Goal: Information Seeking & Learning: Learn about a topic

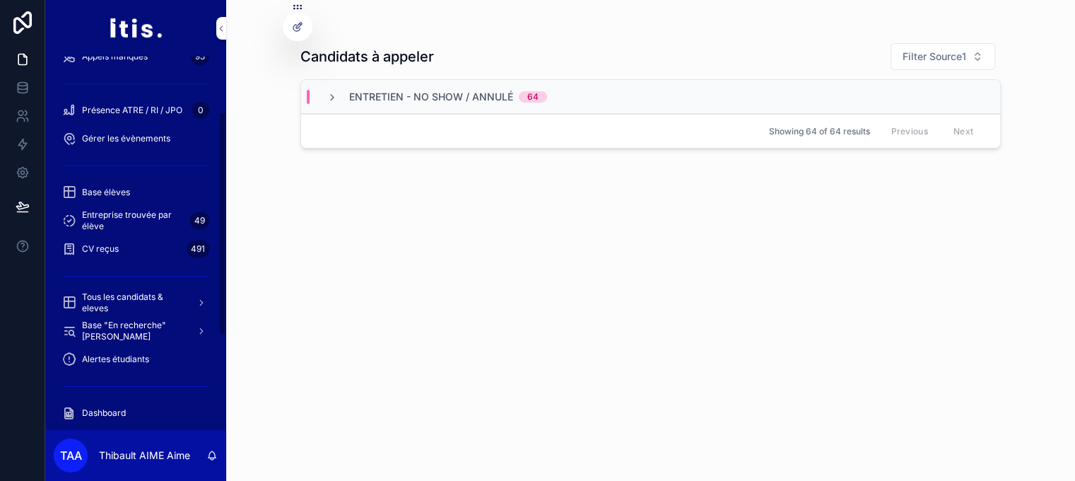
scroll to position [274, 0]
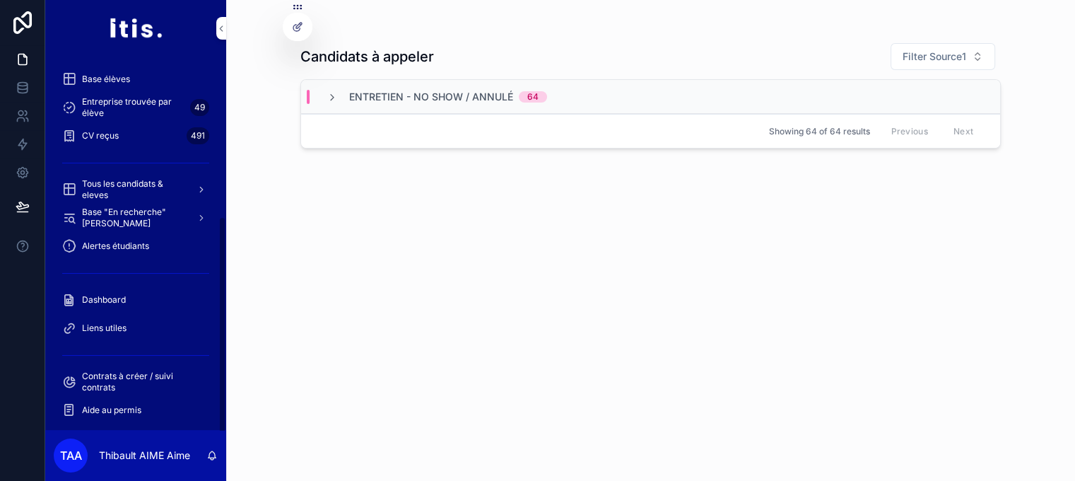
click at [131, 296] on div "Dashboard" at bounding box center [135, 299] width 147 height 23
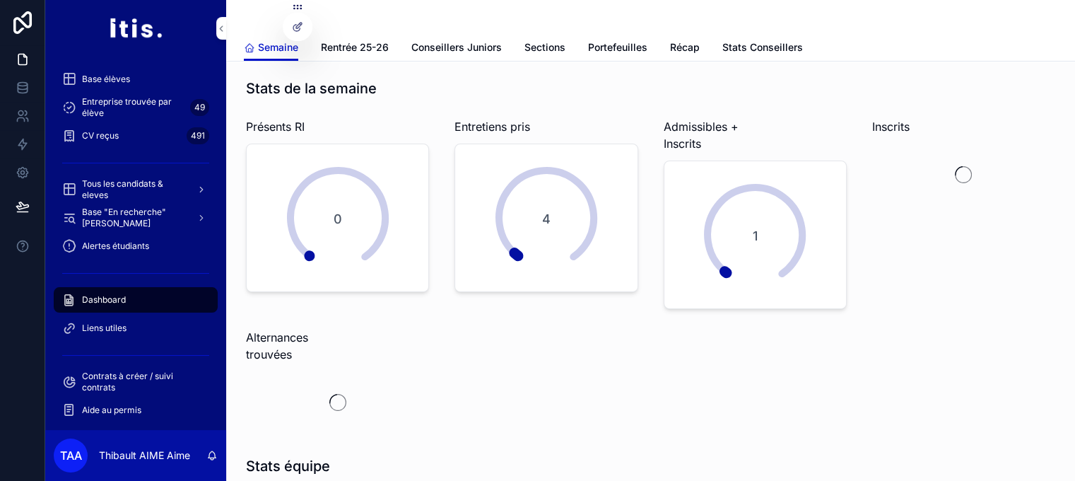
click at [655, 47] on div "Semaine Rentrée 25-26 Conseillers Juniors Sections Portefeuilles Récap Stats Co…" at bounding box center [651, 47] width 814 height 27
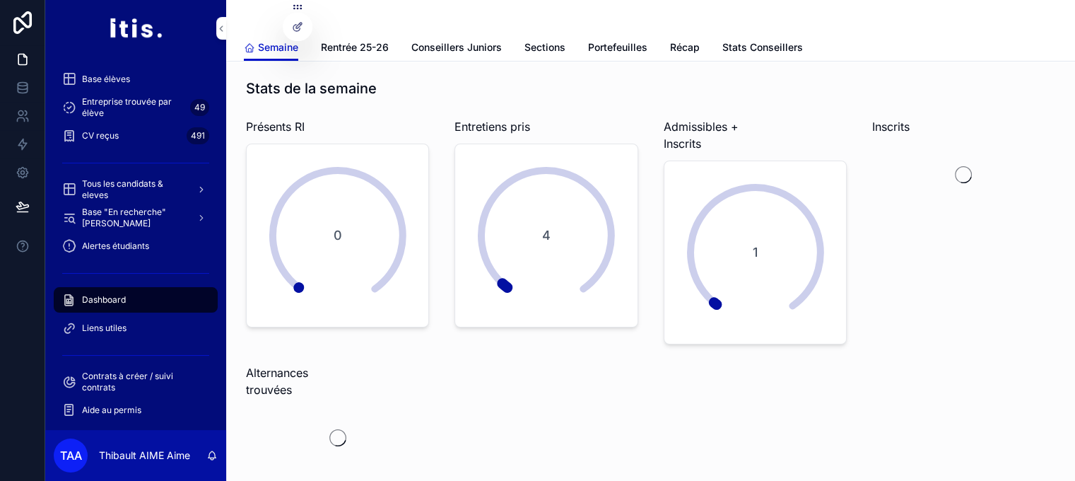
click at [632, 48] on span "Portefeuilles" at bounding box center [617, 47] width 59 height 14
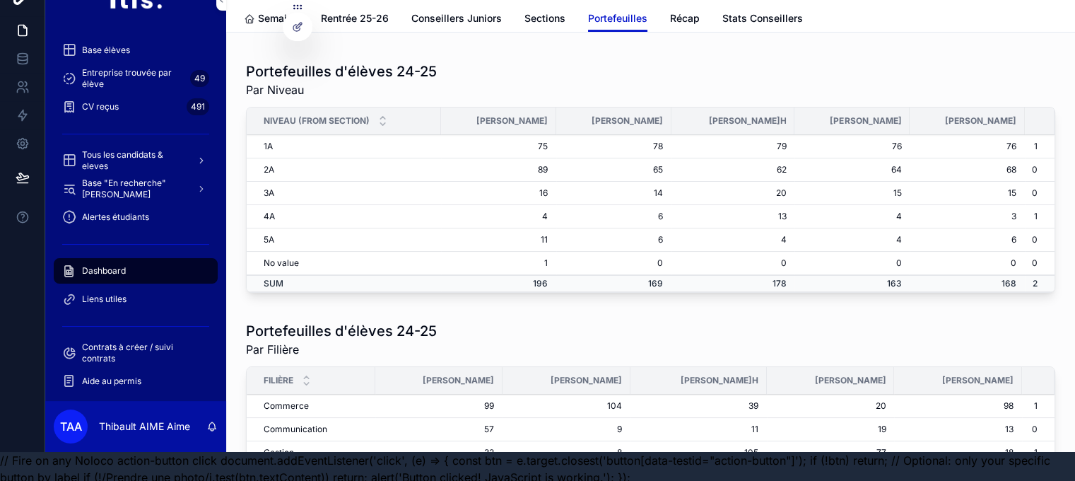
scroll to position [45, 0]
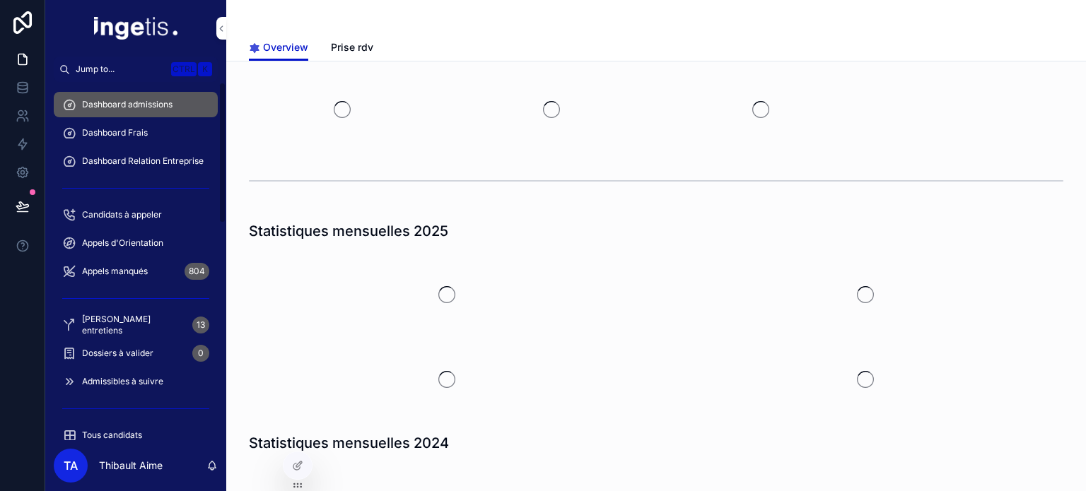
click at [172, 131] on div "Dashboard Frais" at bounding box center [135, 133] width 147 height 23
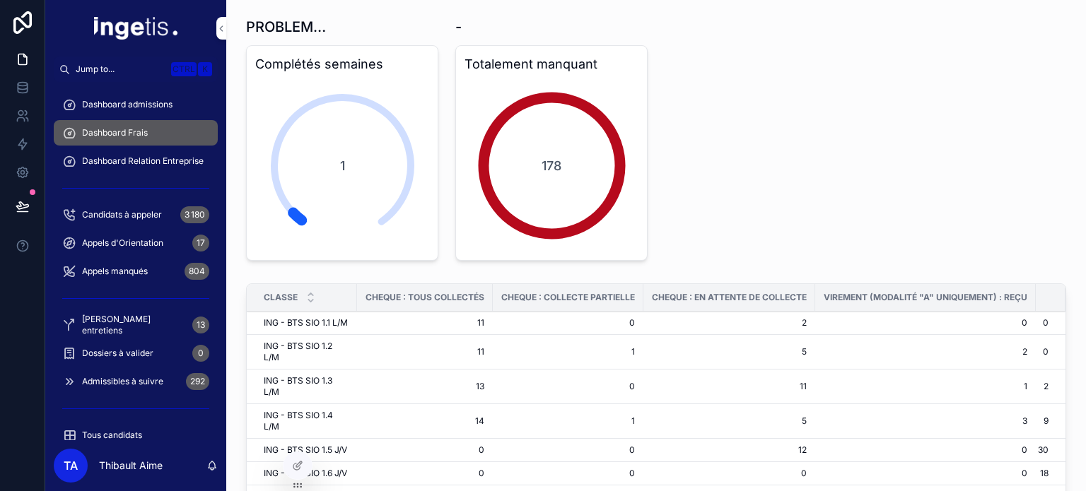
click at [148, 112] on div "Dashboard admissions" at bounding box center [135, 104] width 147 height 23
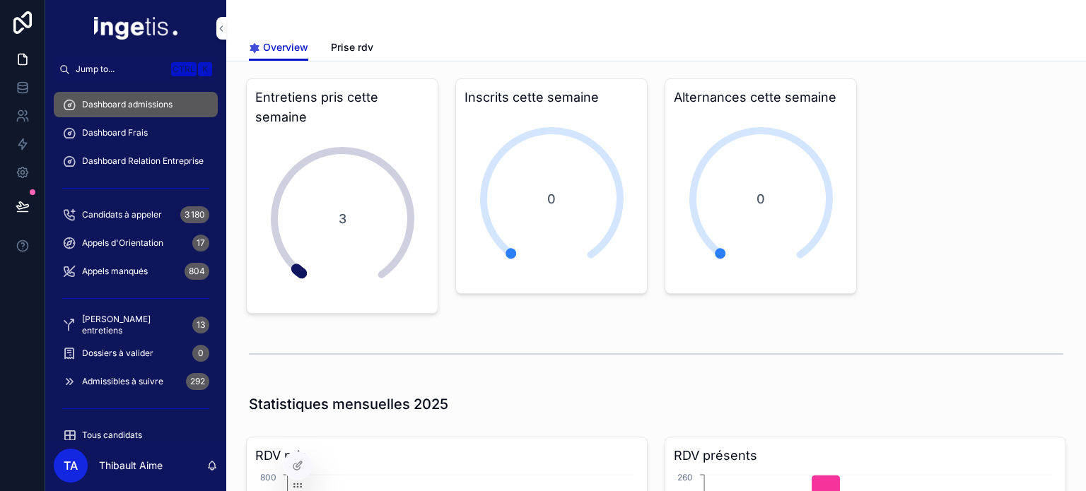
drag, startPoint x: 145, startPoint y: 134, endPoint x: 170, endPoint y: 260, distance: 128.4
click at [146, 134] on span "Dashboard Frais" at bounding box center [115, 132] width 66 height 11
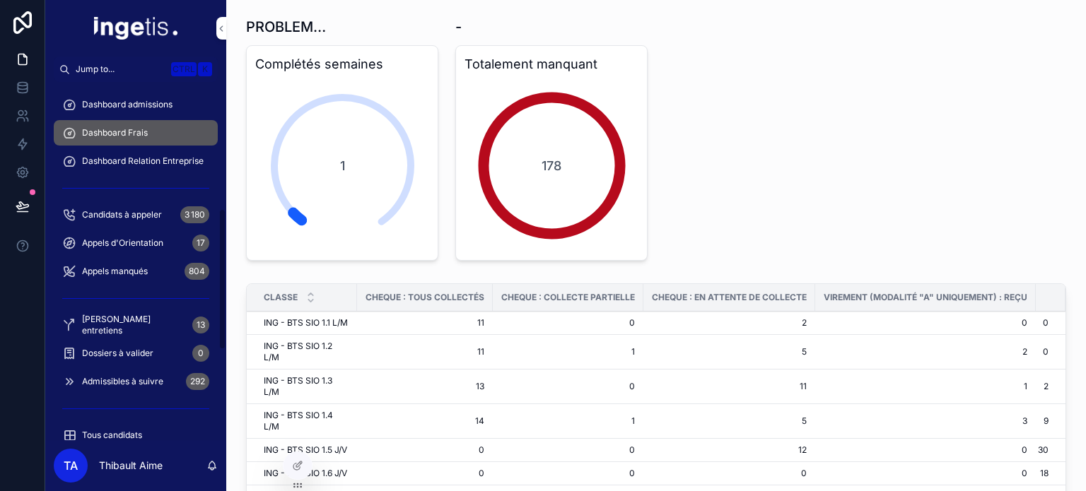
scroll to position [549, 0]
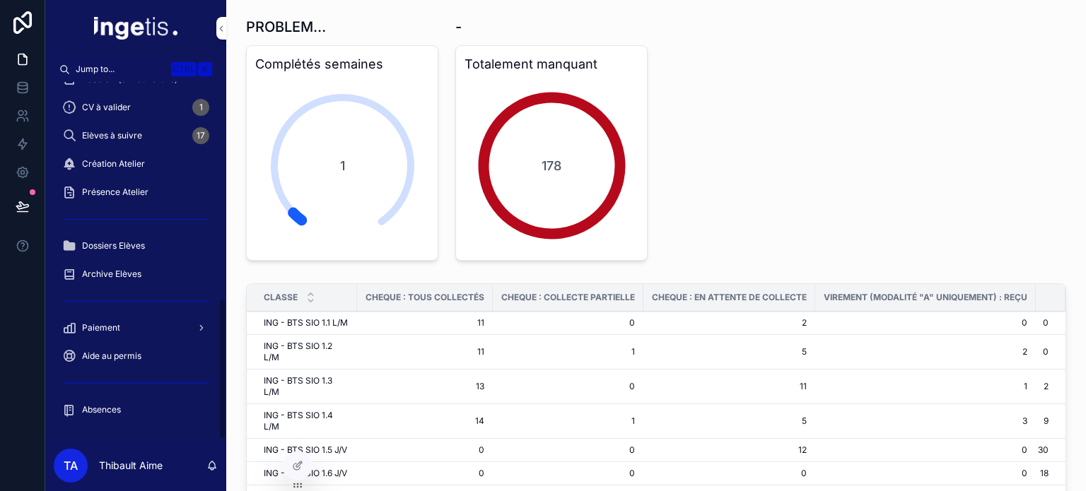
click at [139, 327] on div "Paiement" at bounding box center [135, 328] width 147 height 23
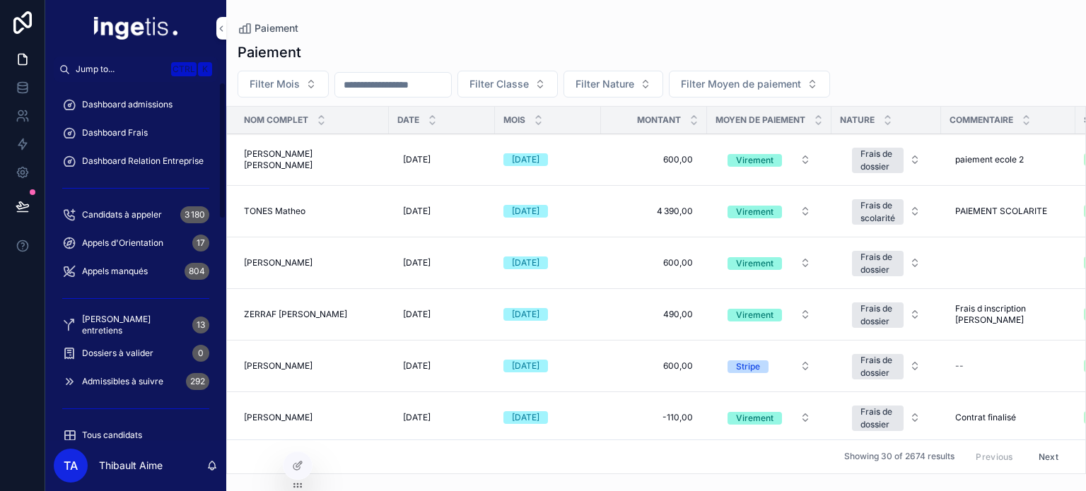
click at [146, 105] on span "Dashboard admissions" at bounding box center [127, 104] width 90 height 11
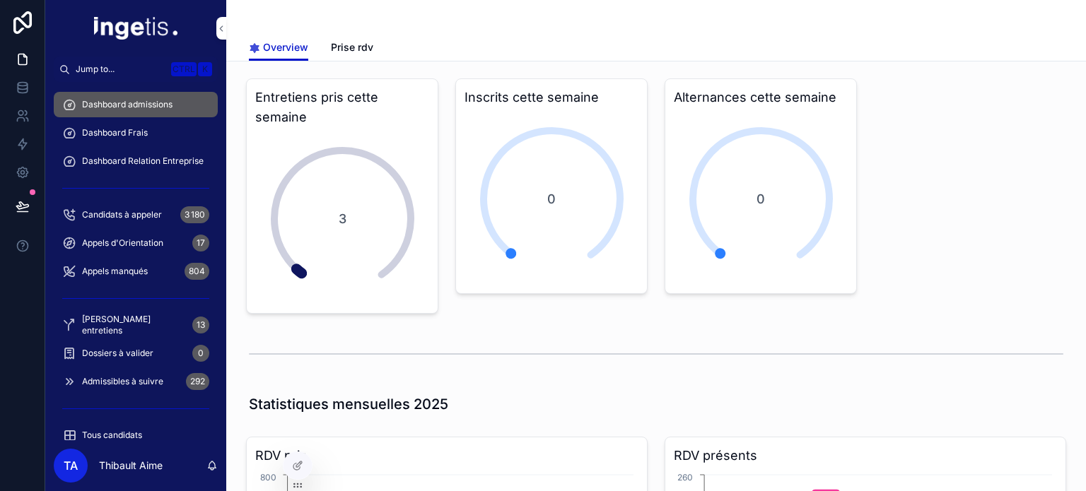
click at [152, 137] on div "Dashboard Frais" at bounding box center [135, 133] width 147 height 23
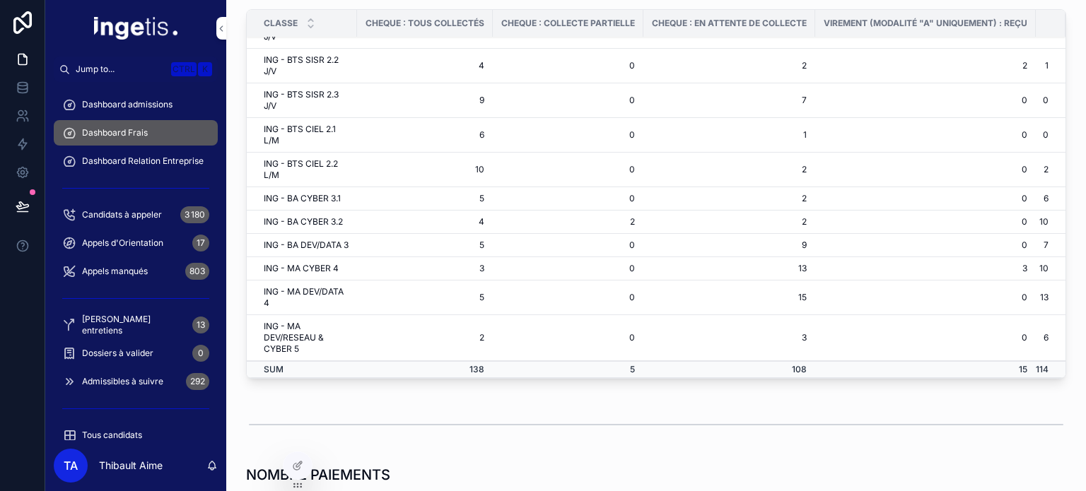
scroll to position [204, 0]
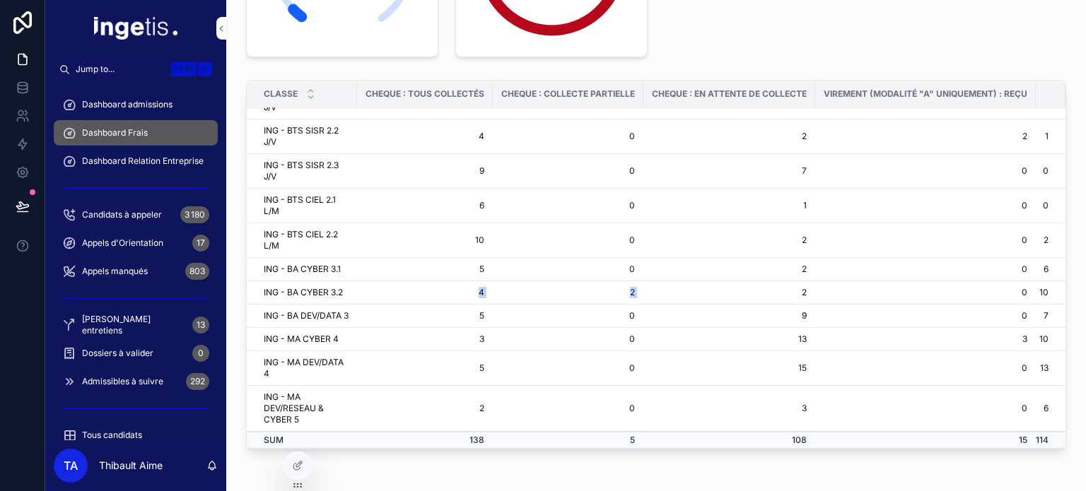
drag, startPoint x: 424, startPoint y: 259, endPoint x: 648, endPoint y: 270, distance: 223.7
click at [648, 281] on tr "ING - BA CYBER 3.2 4 2 2 0 10" at bounding box center [656, 292] width 819 height 23
click at [648, 281] on td "2" at bounding box center [729, 292] width 172 height 23
click at [427, 258] on td "5" at bounding box center [425, 269] width 136 height 23
drag, startPoint x: 557, startPoint y: 298, endPoint x: 997, endPoint y: 301, distance: 439.8
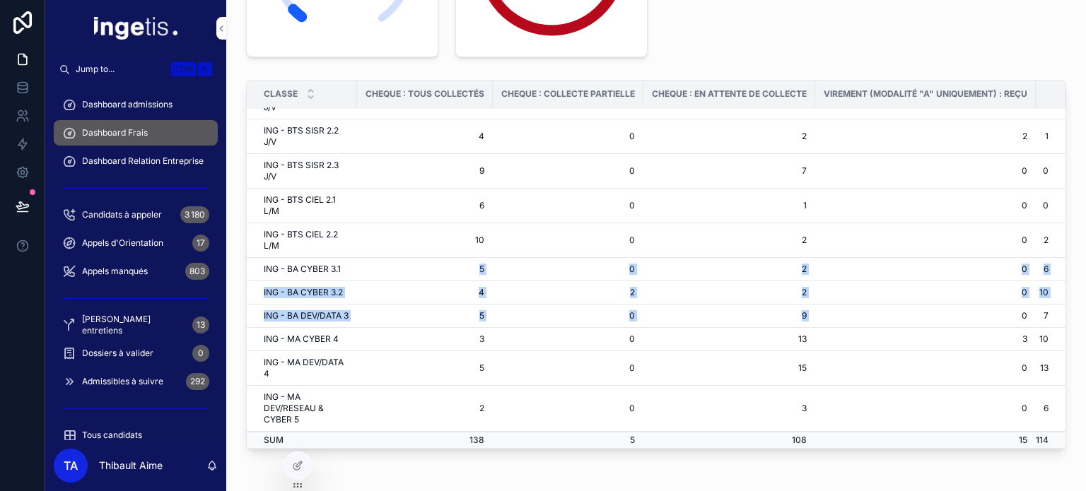
click at [997, 301] on tbody "ING - BTS SIO 1.1 L/M 11 0 2 0 0 ING - BTS SIO 1.2 L/M 11 1 5 2 0 ING - BTS SIO…" at bounding box center [656, 128] width 819 height 642
click at [1036, 305] on td "7" at bounding box center [1051, 316] width 30 height 23
drag, startPoint x: 1039, startPoint y: 338, endPoint x: 262, endPoint y: 221, distance: 785.7
click at [281, 228] on tbody "ING - BTS SIO 1.1 L/M 11 0 2 0 0 ING - BTS SIO 1.2 L/M 11 1 5 2 0 ING - BTS SIO…" at bounding box center [656, 128] width 819 height 642
click at [262, 258] on td "ING - BA CYBER 3.1" at bounding box center [302, 269] width 110 height 23
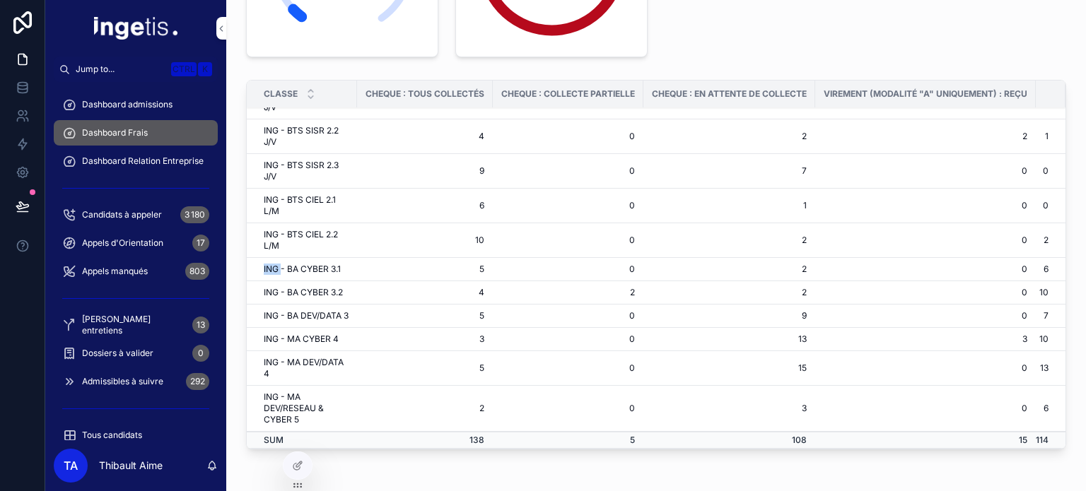
click at [262, 258] on td "ING - BA CYBER 3.1" at bounding box center [302, 269] width 110 height 23
drag, startPoint x: 262, startPoint y: 221, endPoint x: 838, endPoint y: 276, distance: 579.5
click at [838, 275] on tbody "ING - BTS SIO 1.1 L/M 11 0 2 0 0 ING - BTS SIO 1.2 L/M 11 1 5 2 0 ING - BTS SIO…" at bounding box center [656, 128] width 819 height 642
click at [838, 281] on td "0" at bounding box center [925, 292] width 221 height 23
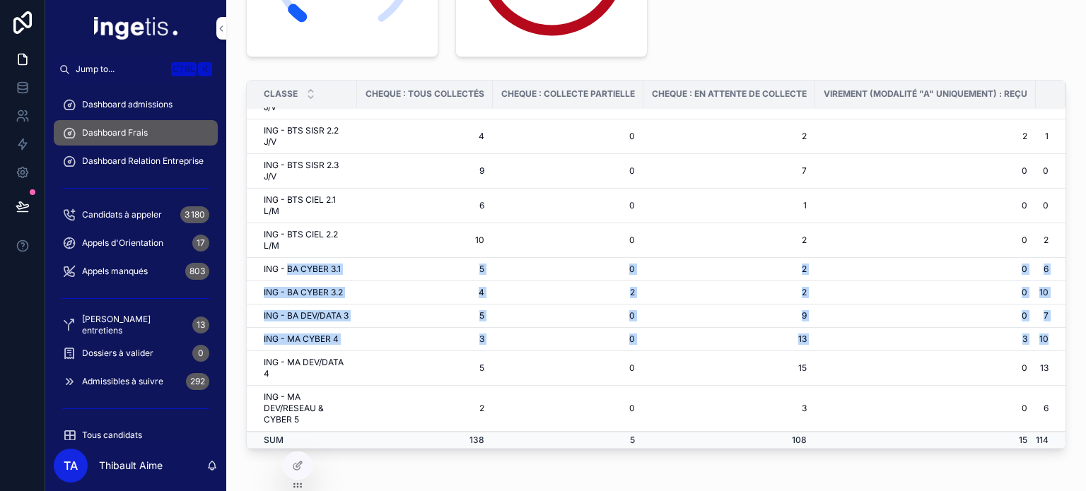
drag, startPoint x: 1024, startPoint y: 344, endPoint x: 288, endPoint y: 214, distance: 747.3
click at [288, 214] on tbody "ING - BTS SIO 1.1 L/M 11 0 2 0 0 ING - BTS SIO 1.2 L/M 11 1 5 2 0 ING - BTS SIO…" at bounding box center [656, 128] width 819 height 642
click at [288, 258] on td "ING - BA CYBER 3.1" at bounding box center [302, 269] width 110 height 23
drag, startPoint x: 288, startPoint y: 214, endPoint x: 1015, endPoint y: 370, distance: 744.1
click at [1012, 371] on tbody "ING - BTS SIO 1.1 L/M 11 0 2 0 0 ING - BTS SIO 1.2 L/M 11 1 5 2 0 ING - BTS SIO…" at bounding box center [656, 128] width 819 height 642
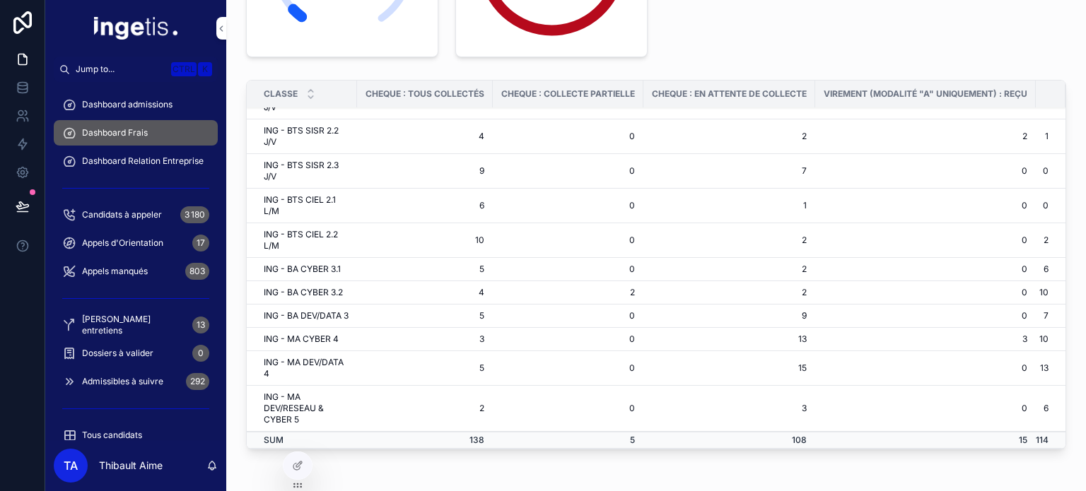
click at [1036, 370] on td "13" at bounding box center [1051, 368] width 30 height 35
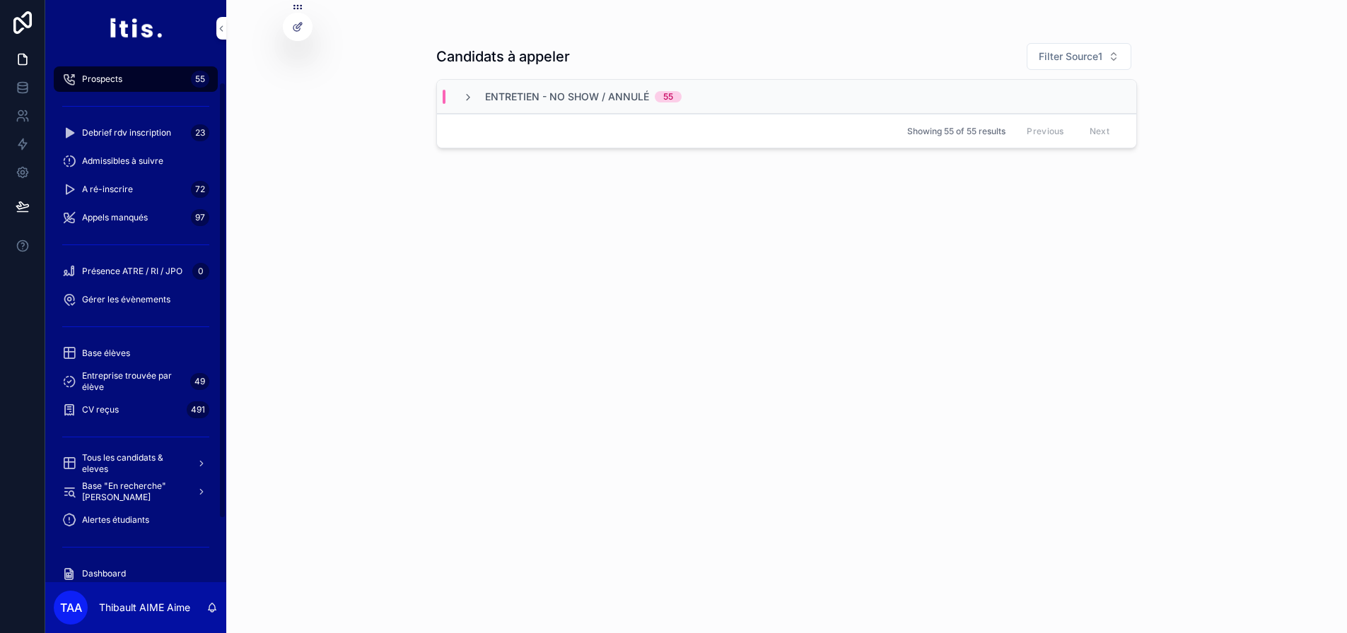
scroll to position [122, 0]
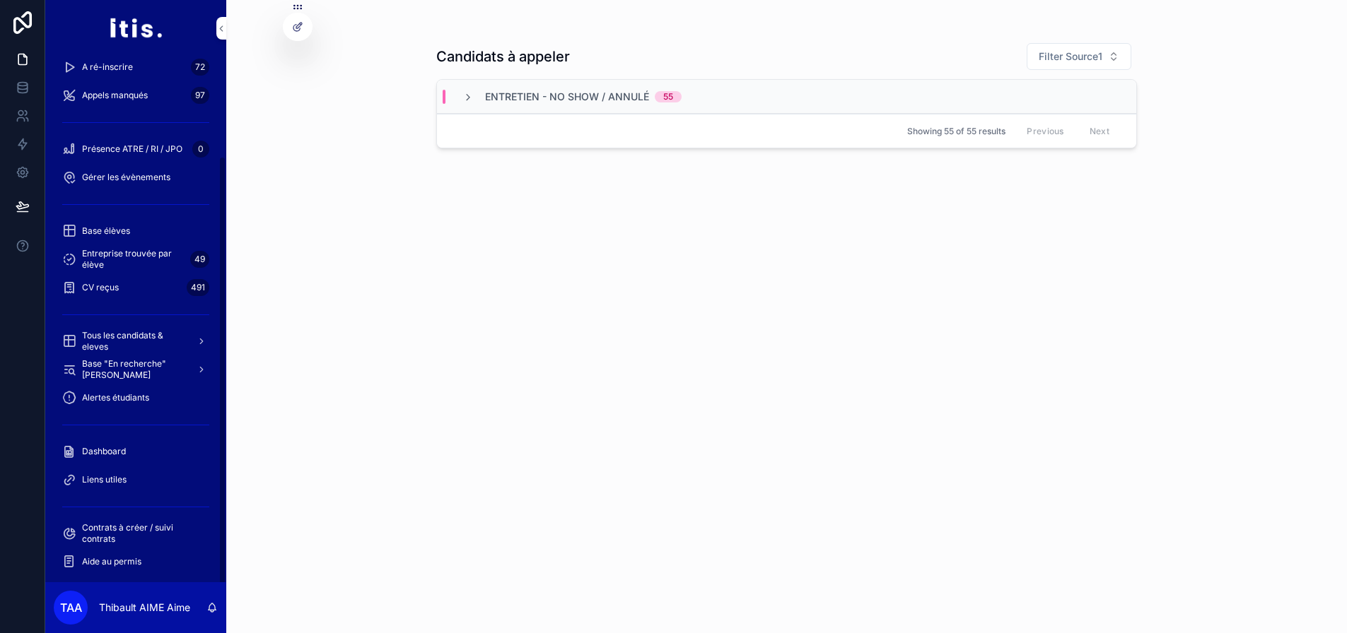
click at [120, 453] on span "Dashboard" at bounding box center [104, 451] width 44 height 11
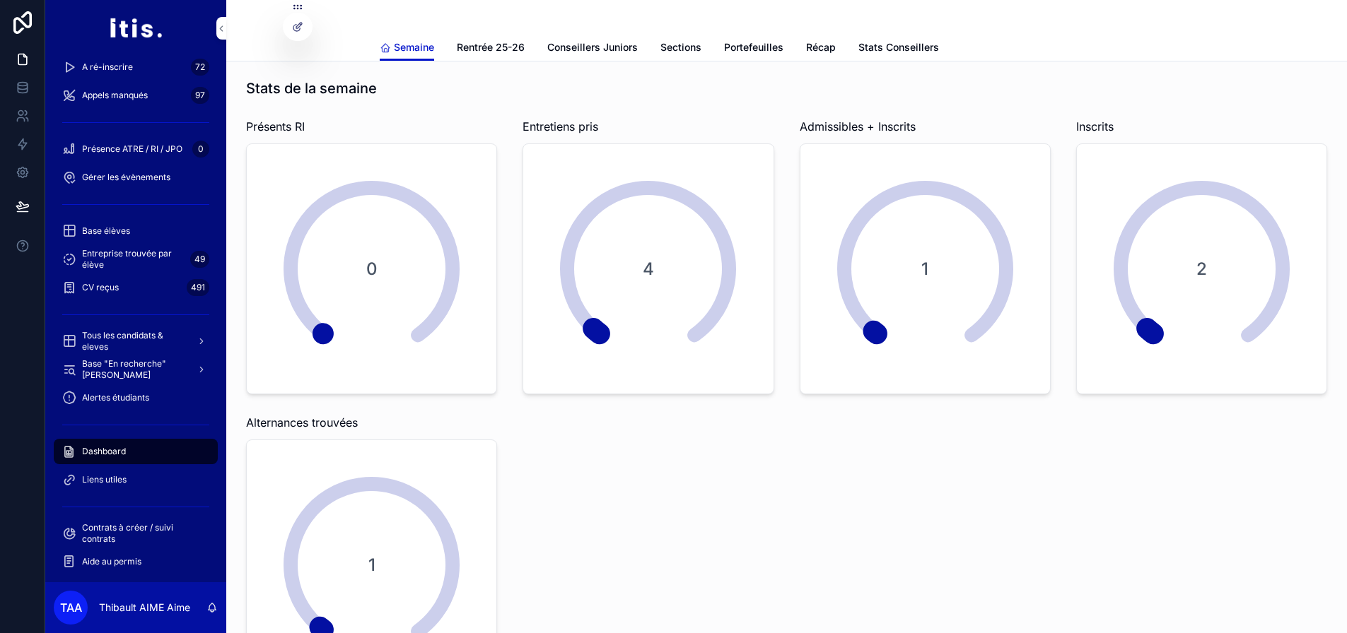
click at [861, 42] on span "Stats Conseillers" at bounding box center [898, 47] width 81 height 14
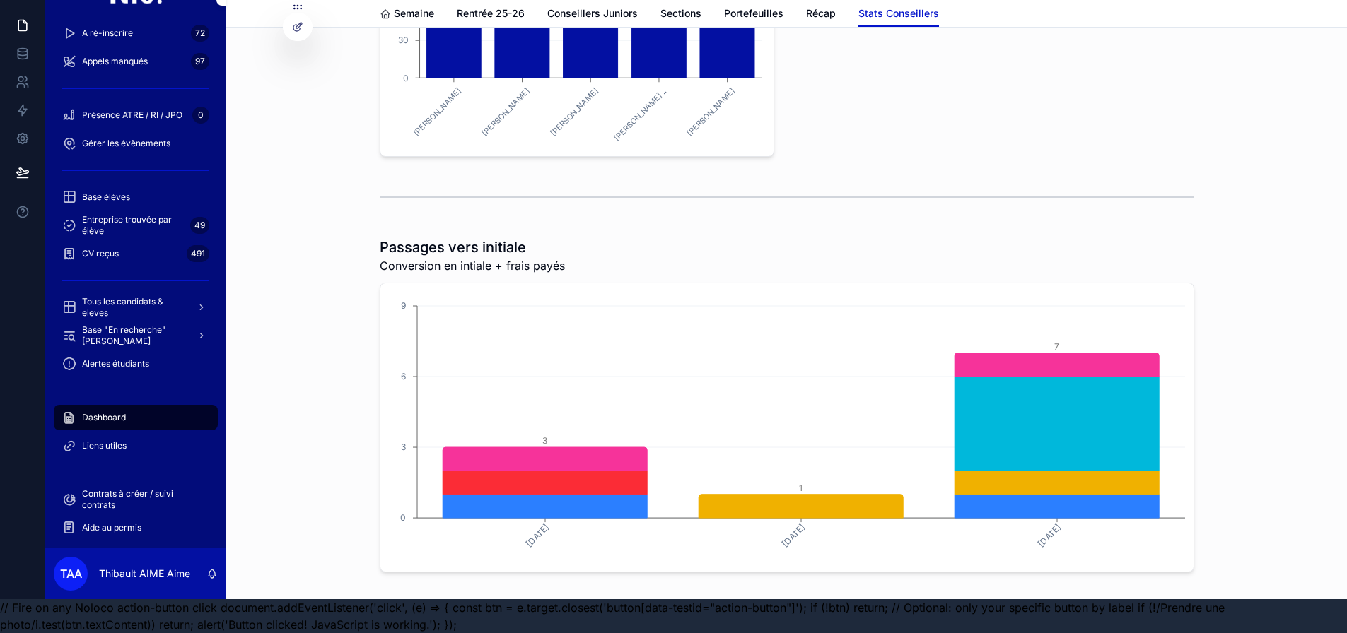
scroll to position [553, 0]
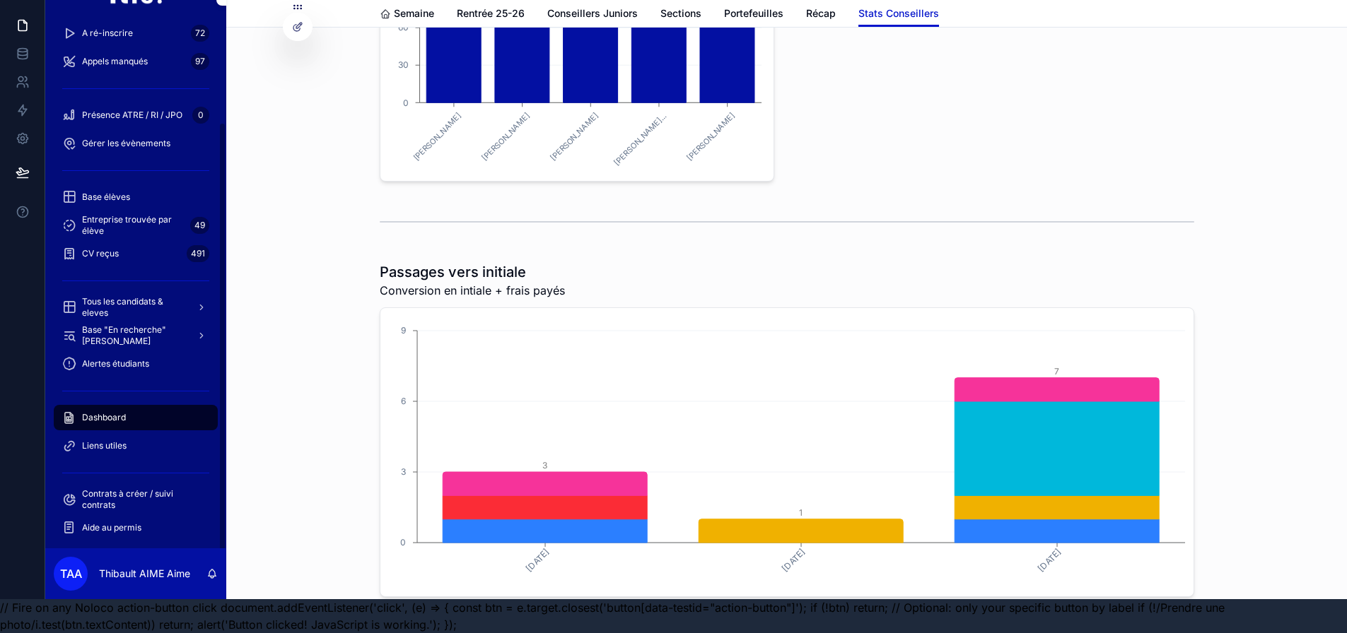
click at [159, 185] on link "Base élèves" at bounding box center [136, 197] width 164 height 25
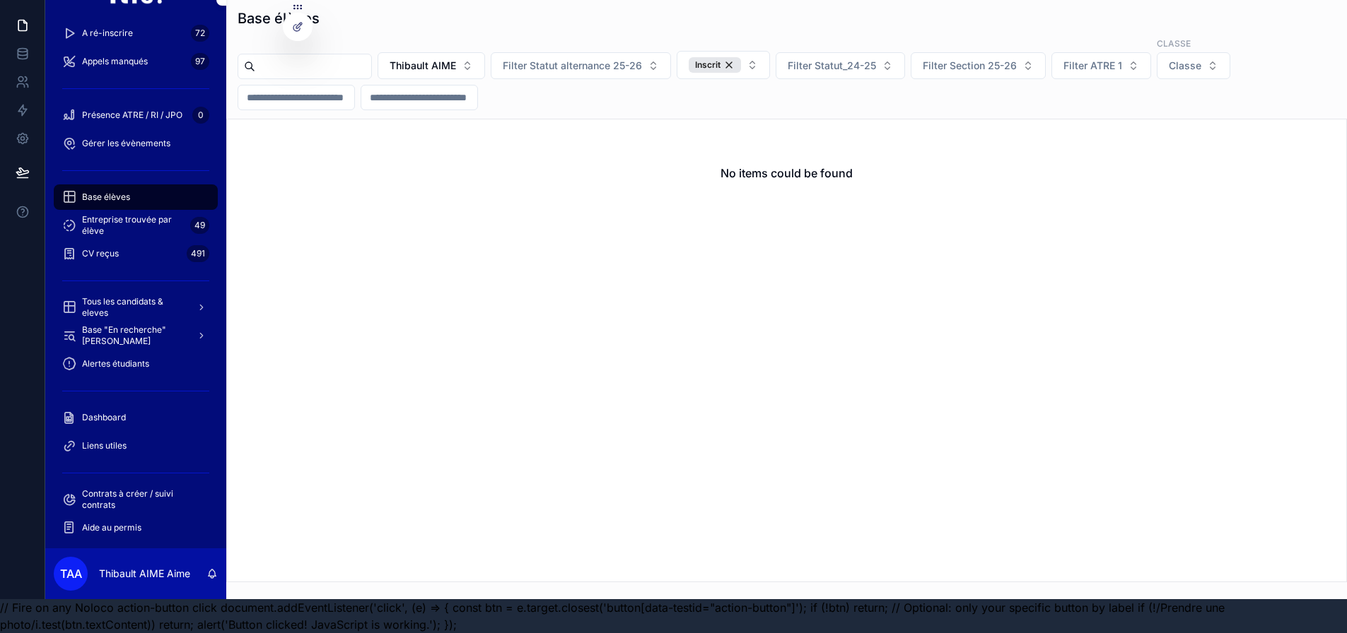
click at [485, 58] on button "Thibault AIME" at bounding box center [431, 65] width 107 height 27
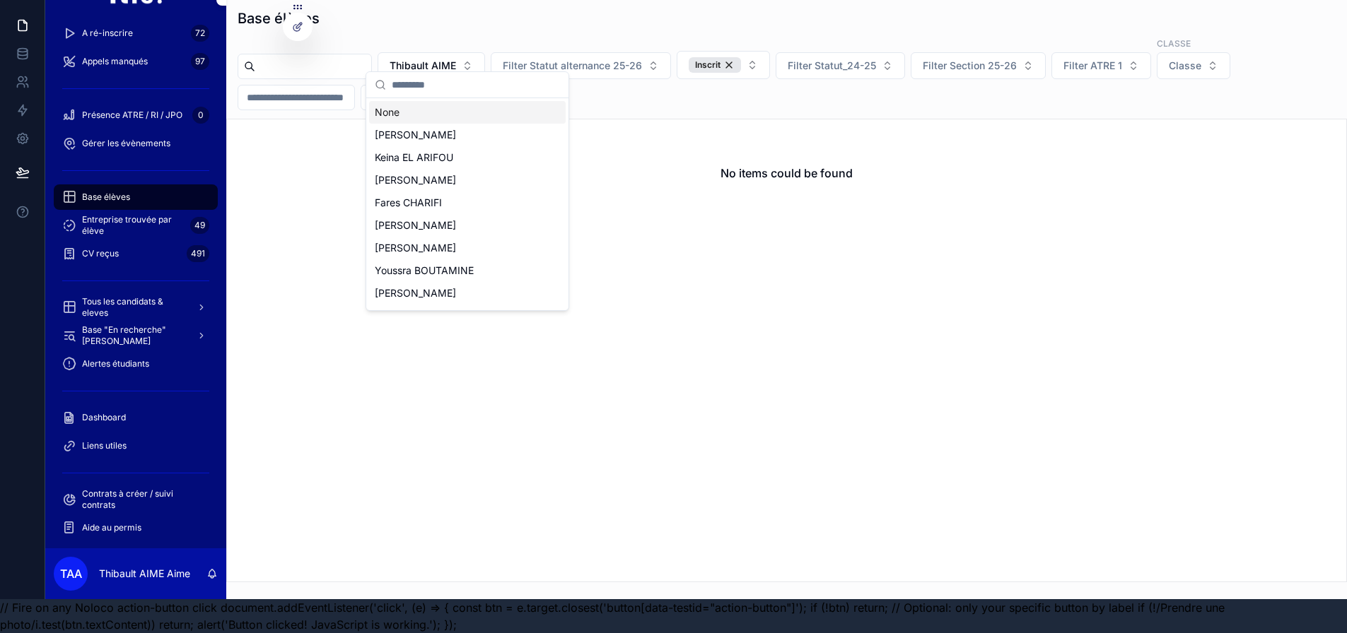
click at [497, 113] on div "None" at bounding box center [467, 112] width 197 height 23
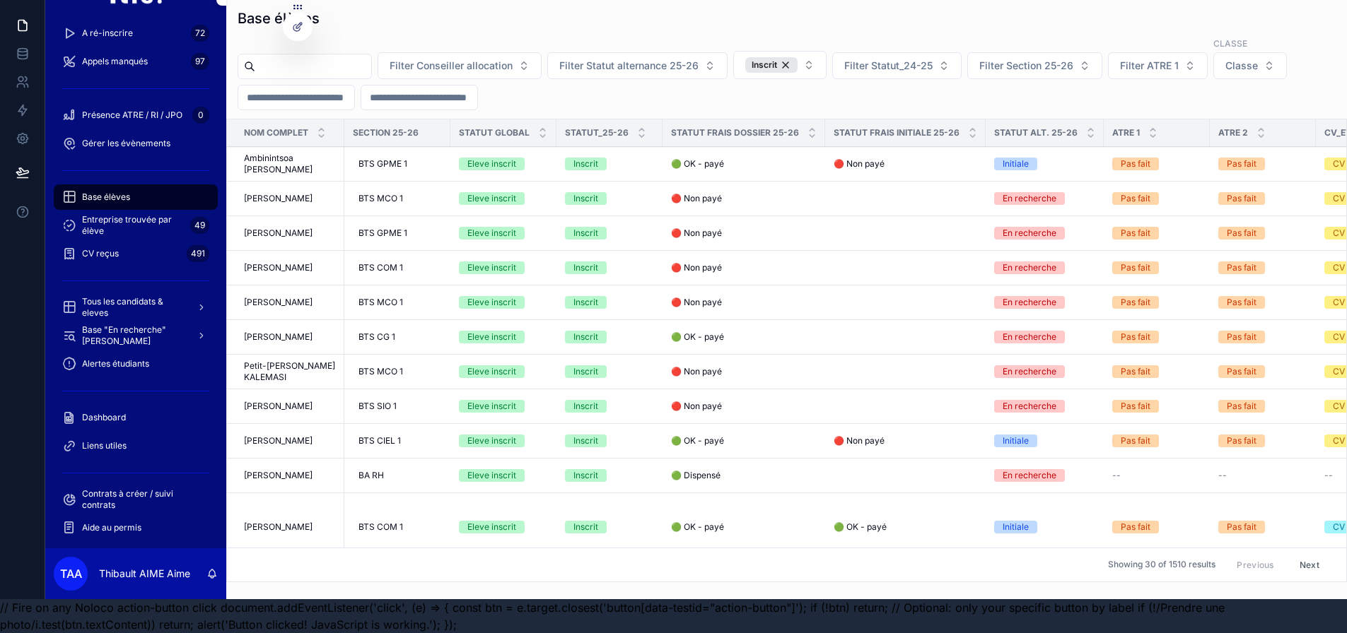
click at [634, 158] on div "Inscrit" at bounding box center [609, 164] width 89 height 13
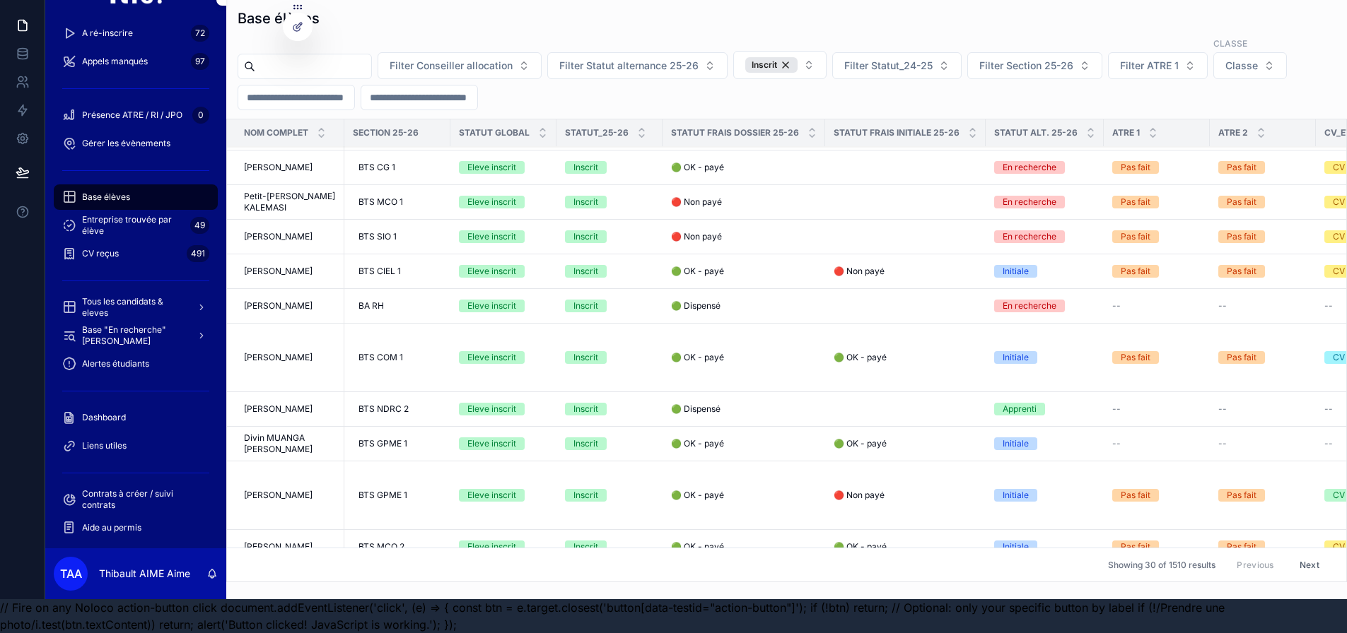
scroll to position [353, 0]
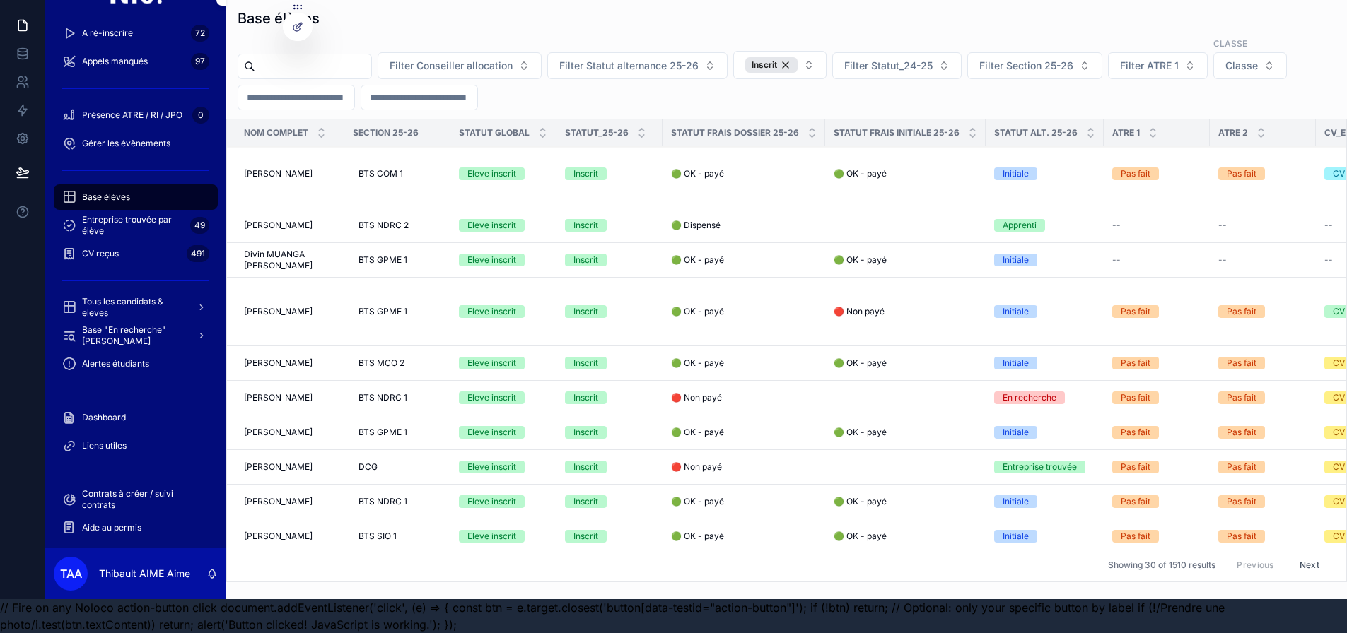
click at [781, 228] on div "🟢 Dispensé 🟢 Dispensé" at bounding box center [744, 225] width 146 height 11
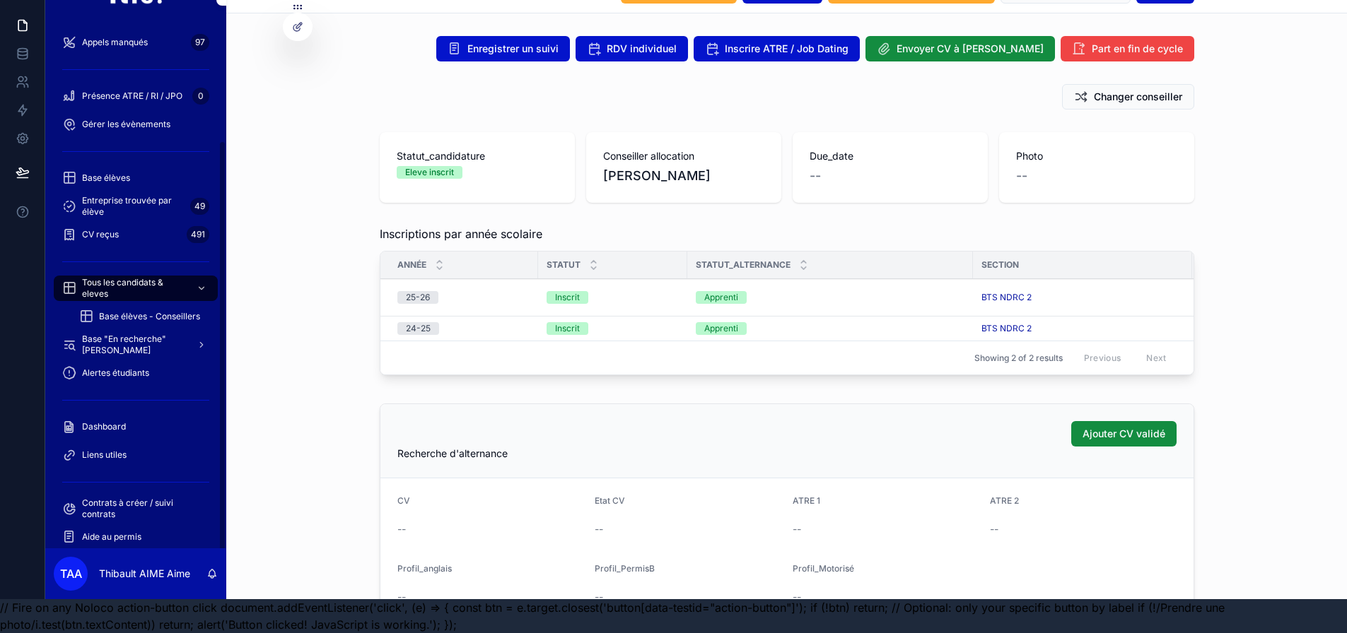
scroll to position [151, 0]
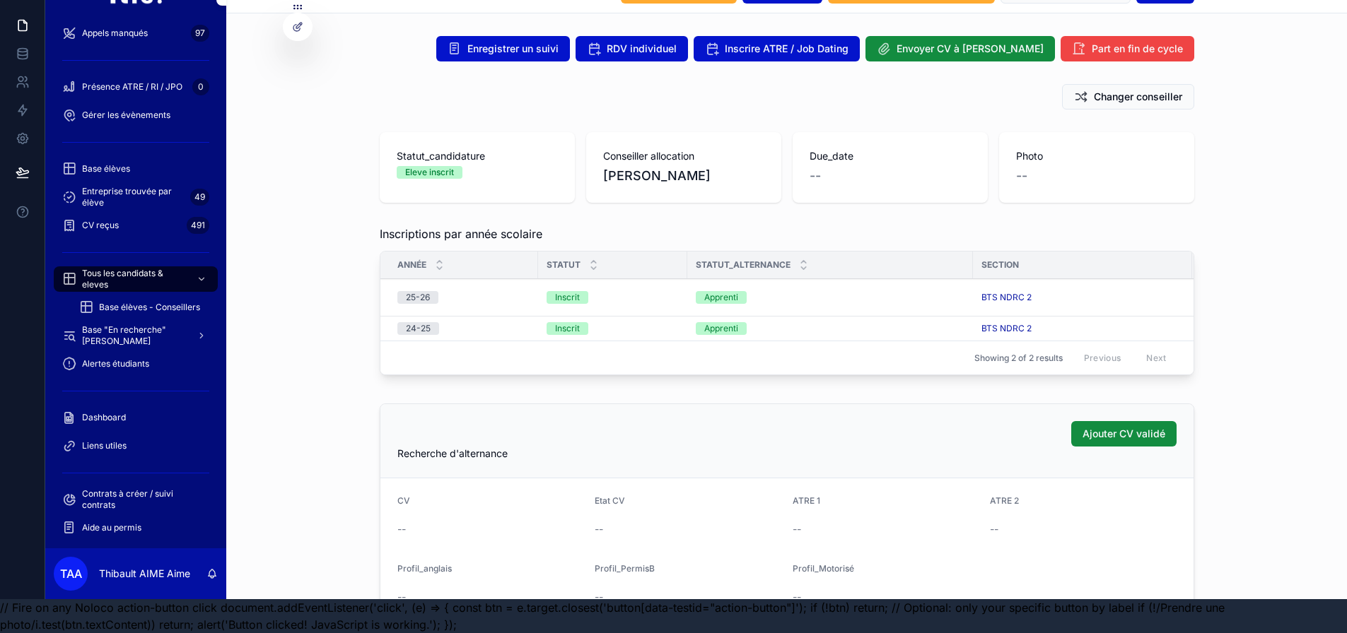
click at [136, 268] on span "Tous les candidats & eleves" at bounding box center [133, 279] width 103 height 23
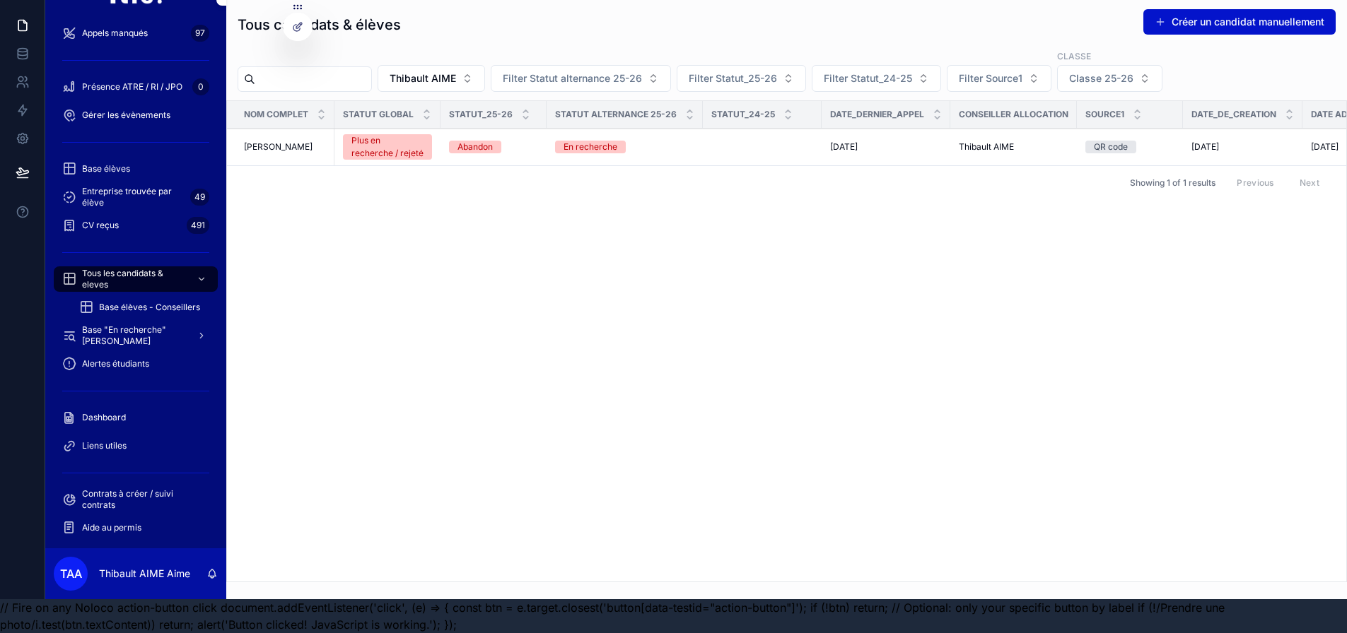
click at [485, 71] on button "Thibault AIME" at bounding box center [431, 78] width 107 height 27
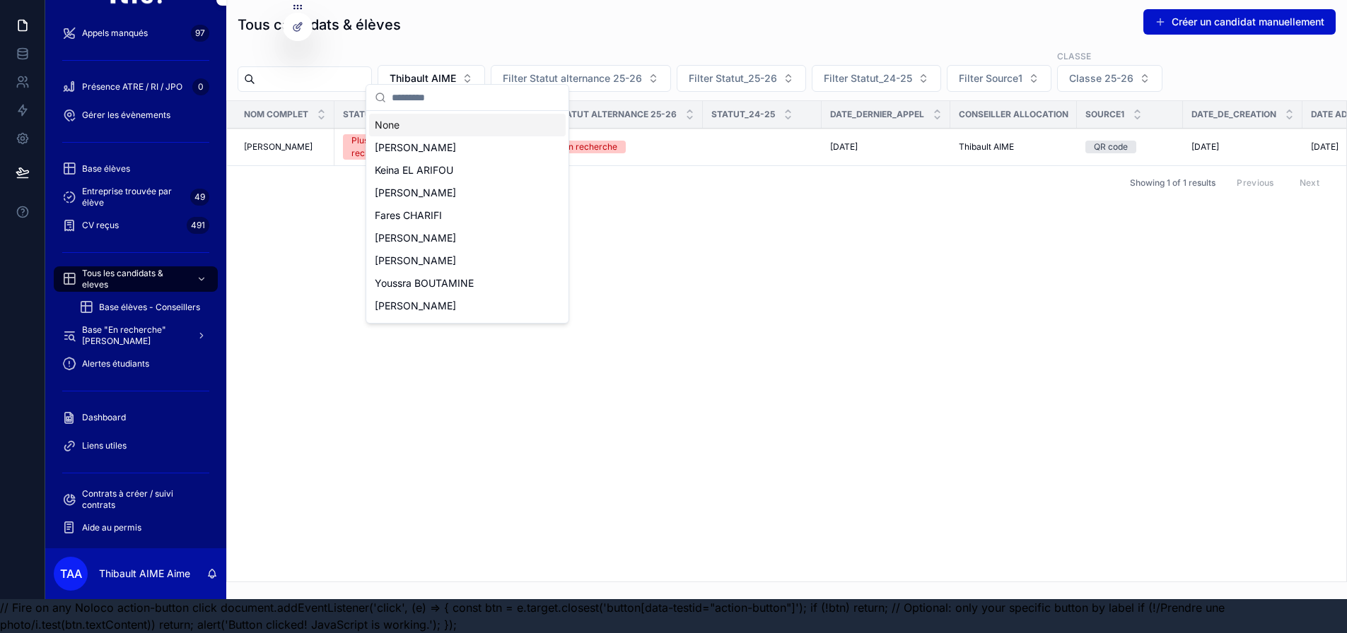
click at [460, 133] on div "None" at bounding box center [467, 125] width 197 height 23
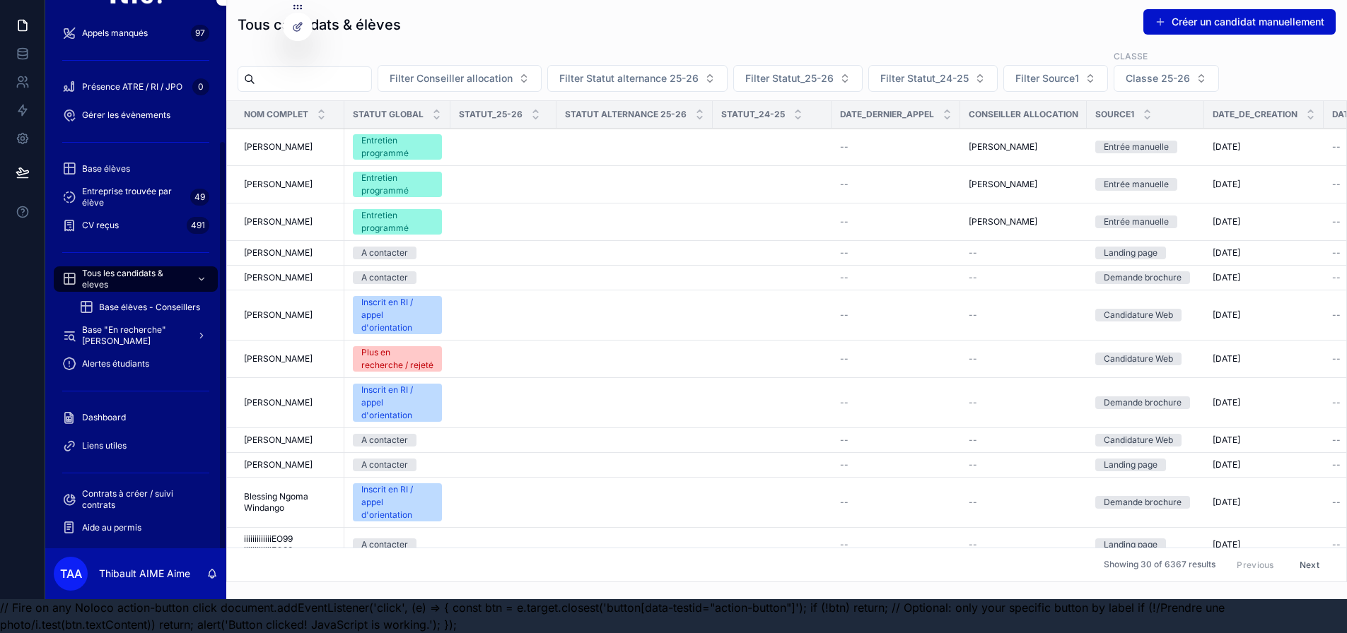
click at [158, 160] on div "Base élèves" at bounding box center [135, 169] width 147 height 23
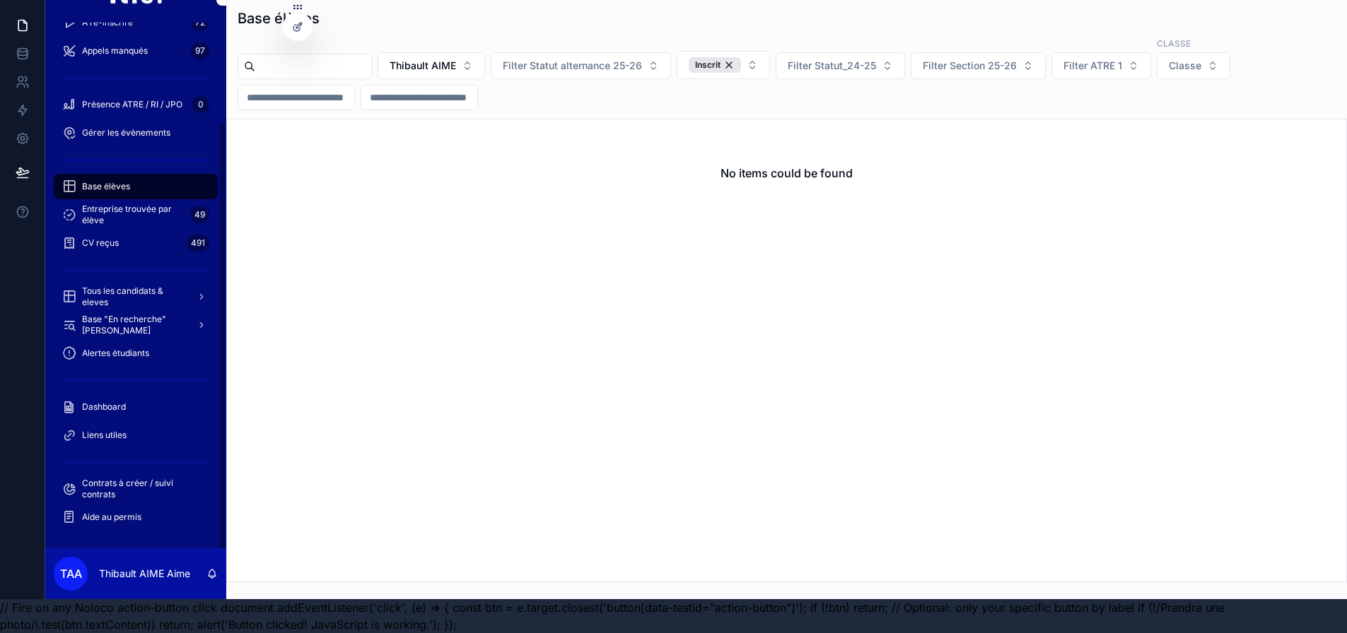
scroll to position [122, 0]
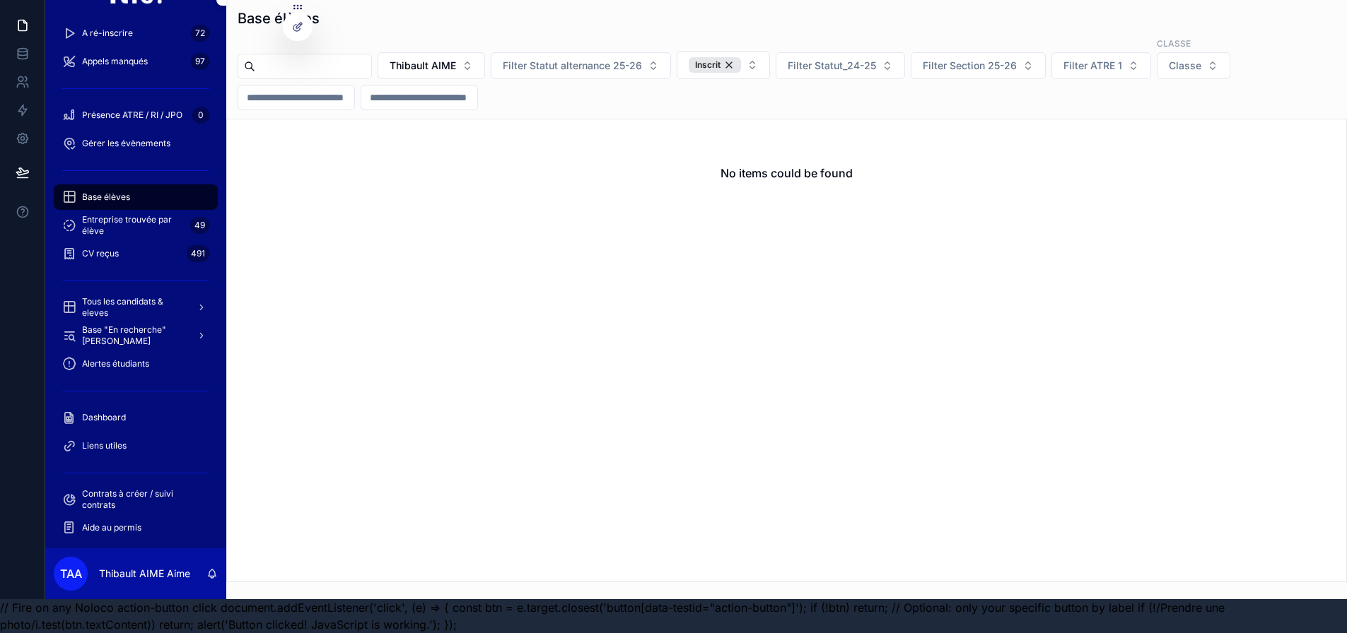
click at [485, 60] on button "Thibault AIME" at bounding box center [431, 65] width 107 height 27
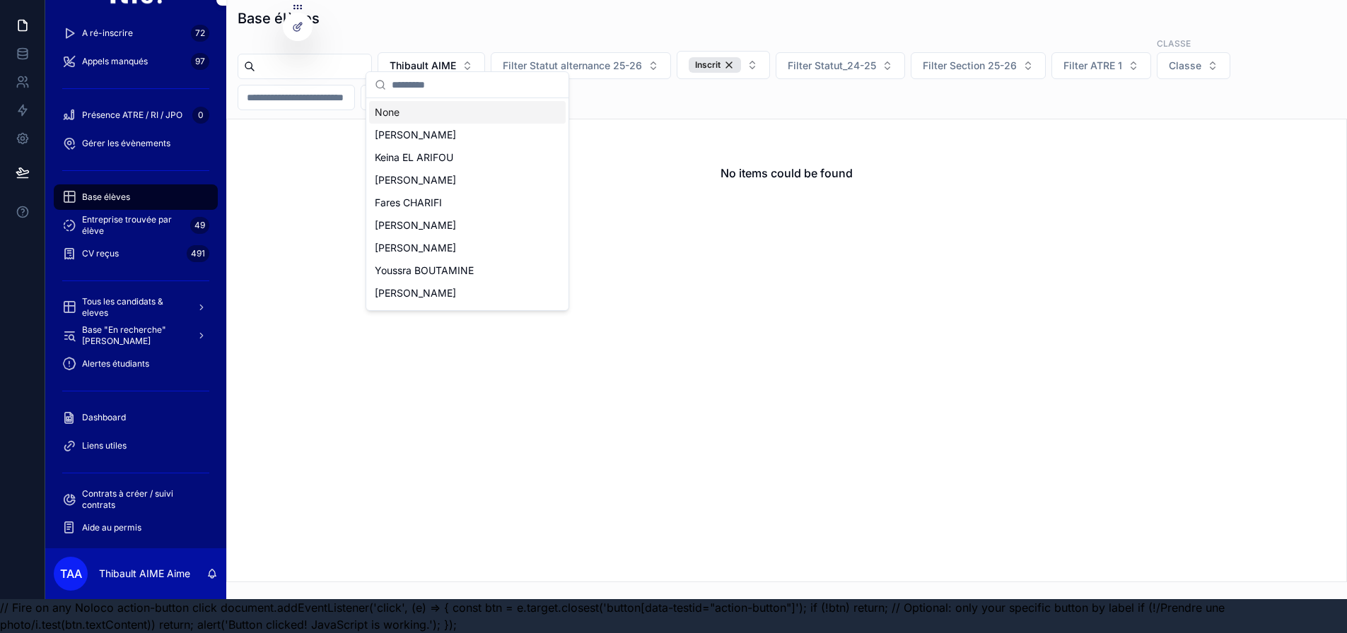
click at [489, 114] on div "None" at bounding box center [467, 112] width 197 height 23
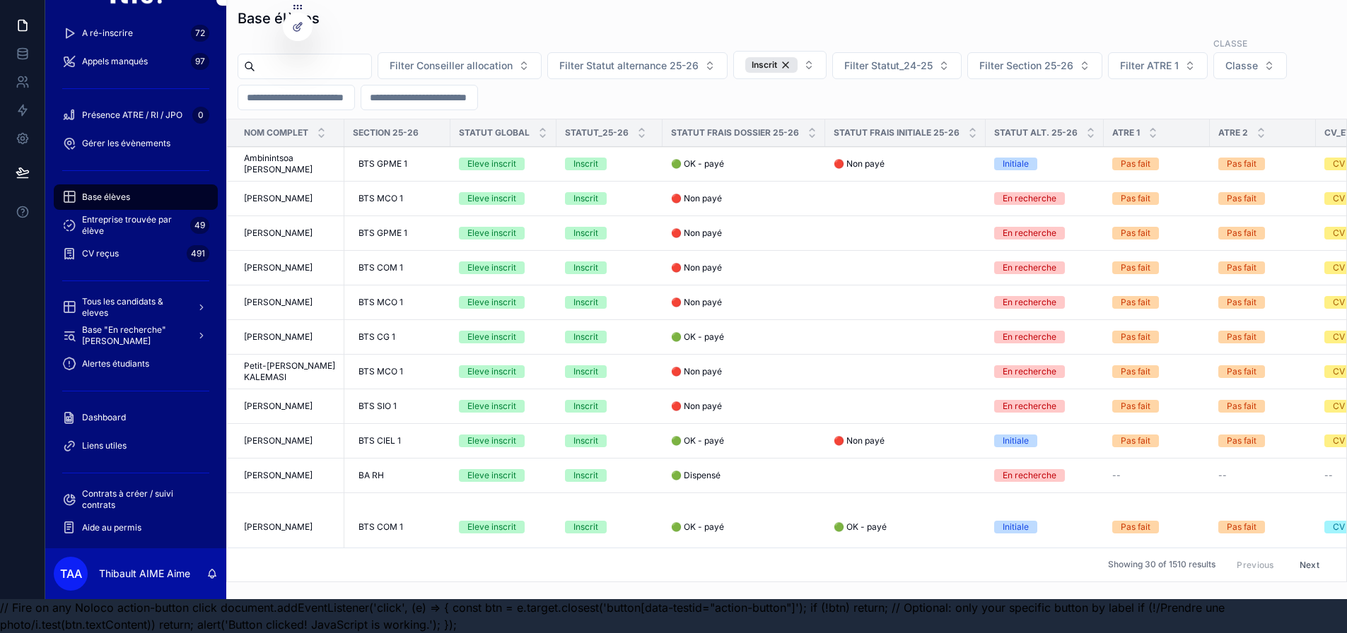
click at [933, 59] on span "Filter Statut_24-25" at bounding box center [888, 66] width 88 height 14
click at [1039, 59] on span "Filter Section 25-26" at bounding box center [1026, 66] width 94 height 14
click at [695, 63] on button "Filter Statut alternance 25-26" at bounding box center [637, 65] width 180 height 27
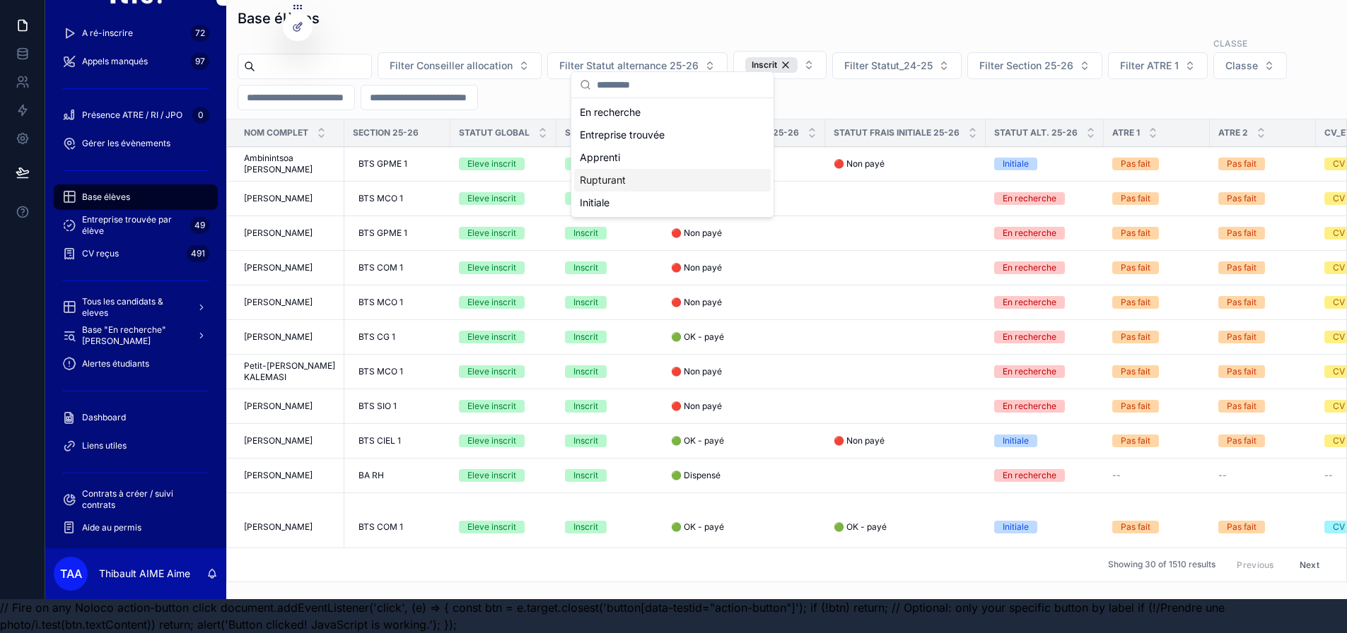
click at [655, 179] on div "Rupturant" at bounding box center [672, 180] width 197 height 23
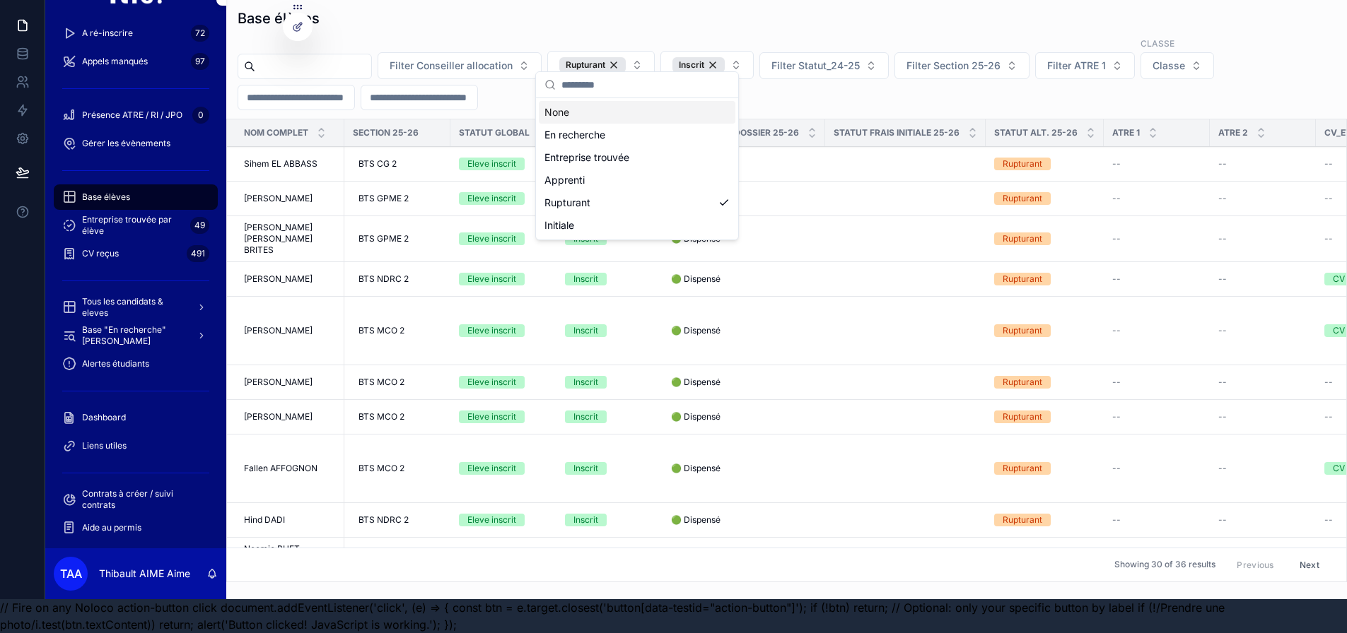
click at [790, 79] on div "Filter Conseiller allocation Rupturant Inscrit Filter Statut_24-25 Filter Secti…" at bounding box center [786, 74] width 1121 height 74
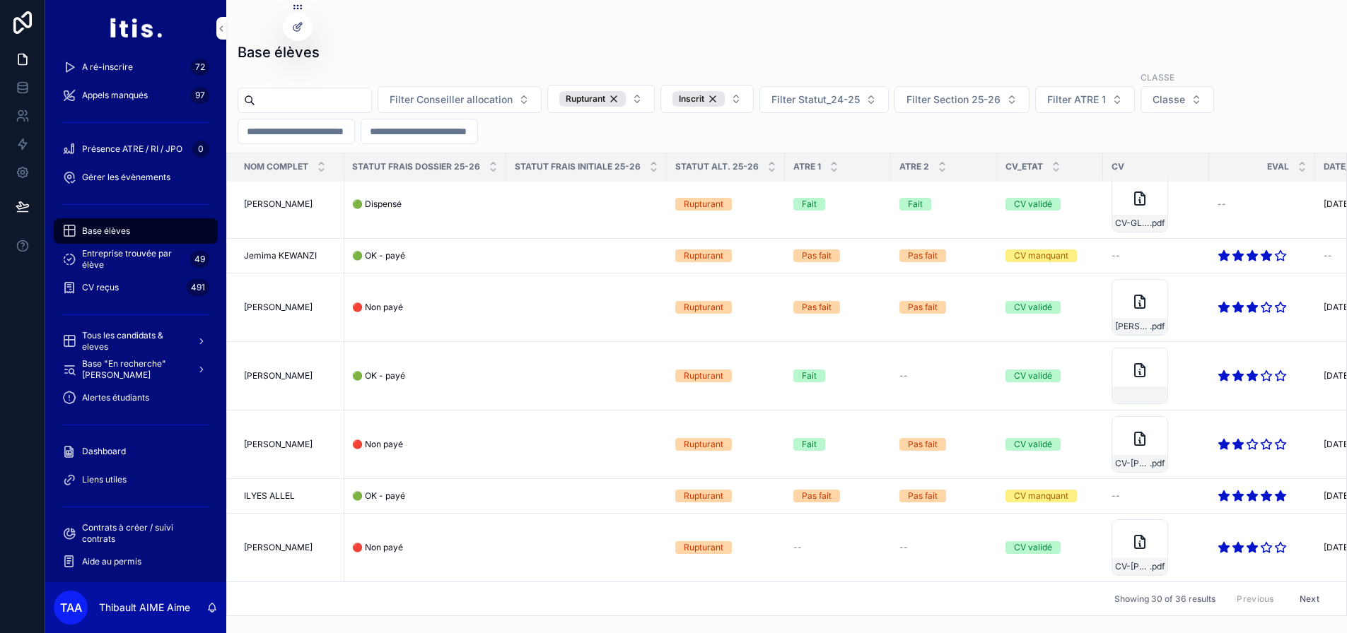
scroll to position [1011, 0]
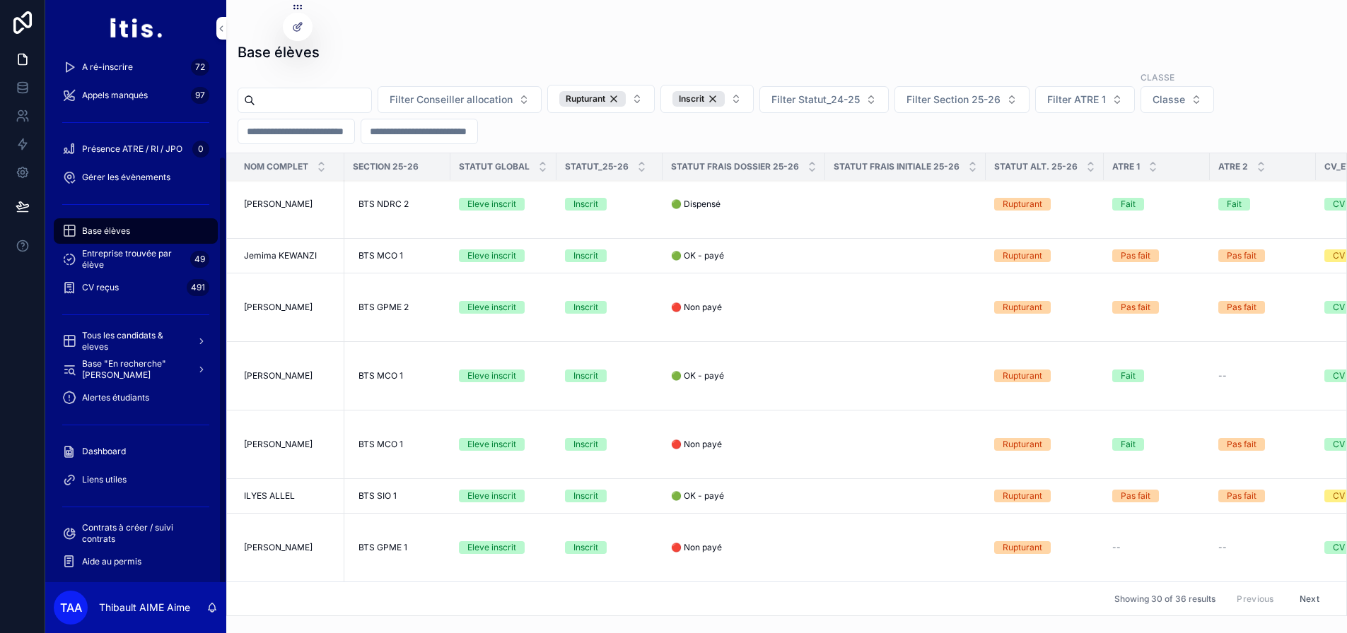
click at [120, 402] on span "Alertes étudiants" at bounding box center [115, 397] width 67 height 11
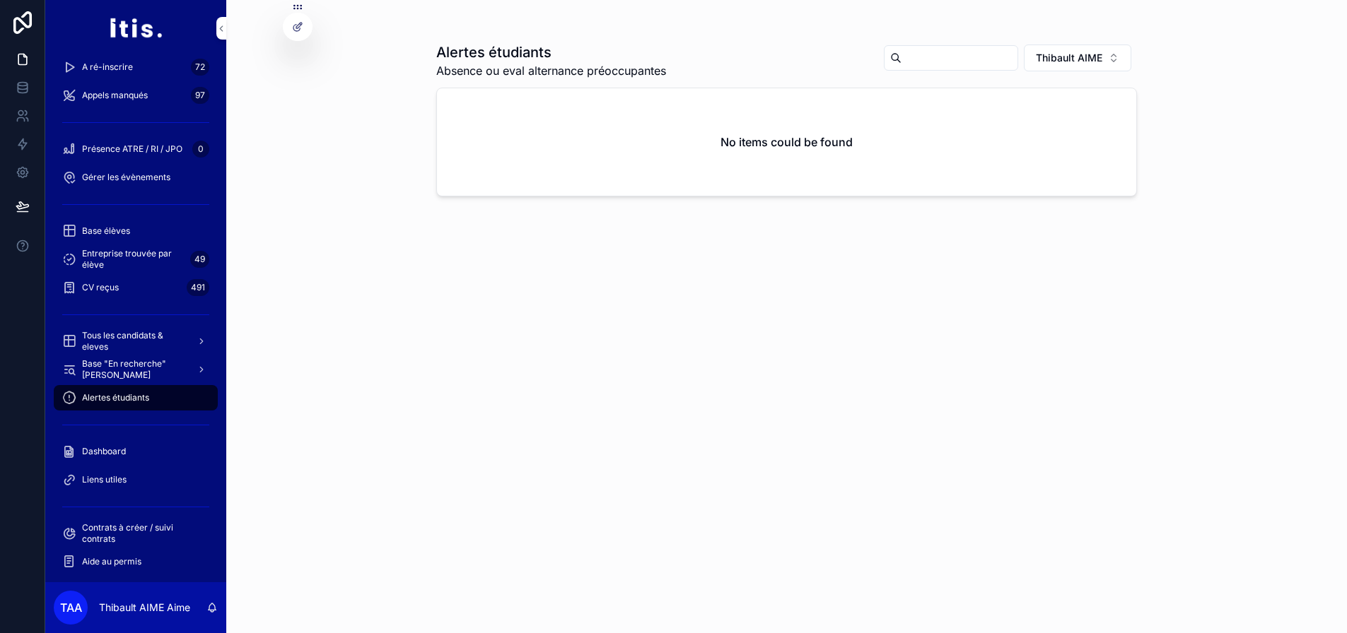
click at [1072, 54] on span "Thibault AIME" at bounding box center [1069, 58] width 66 height 14
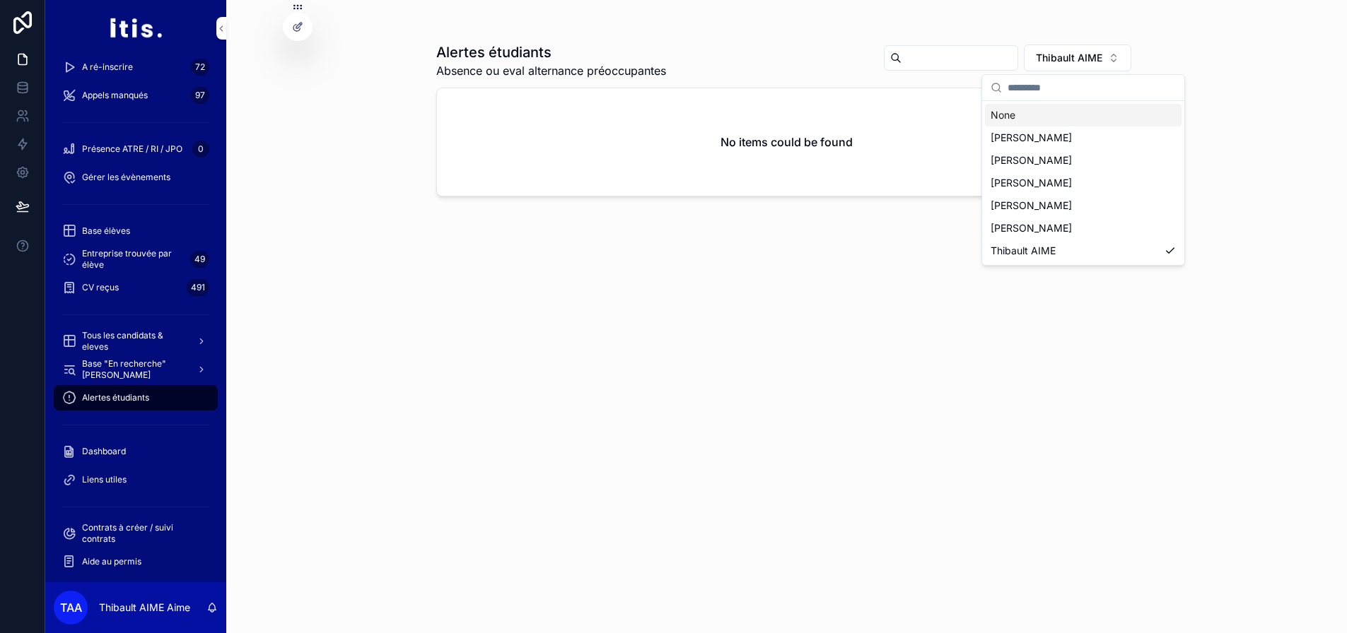
click at [1058, 122] on div "None" at bounding box center [1083, 115] width 197 height 23
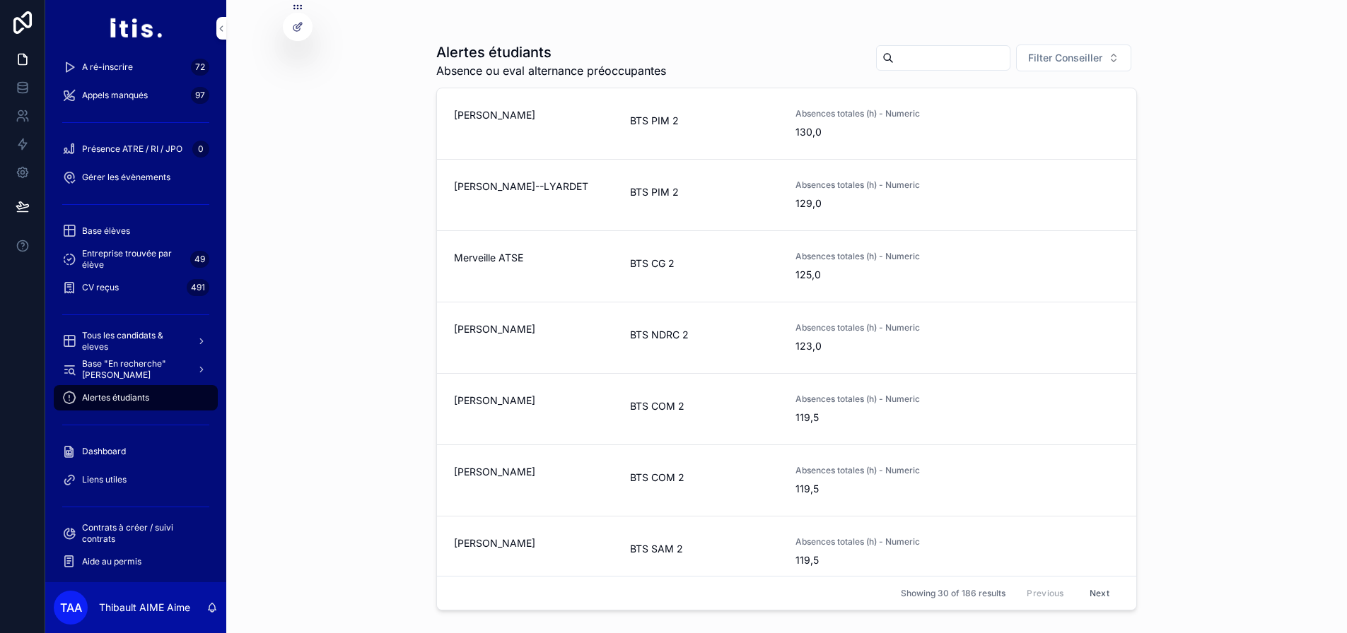
click at [959, 600] on span "Showing 30 of 186 results" at bounding box center [953, 593] width 105 height 11
click at [965, 600] on span "Showing 30 of 186 results" at bounding box center [953, 593] width 105 height 11
drag, startPoint x: 965, startPoint y: 604, endPoint x: 928, endPoint y: 602, distance: 36.8
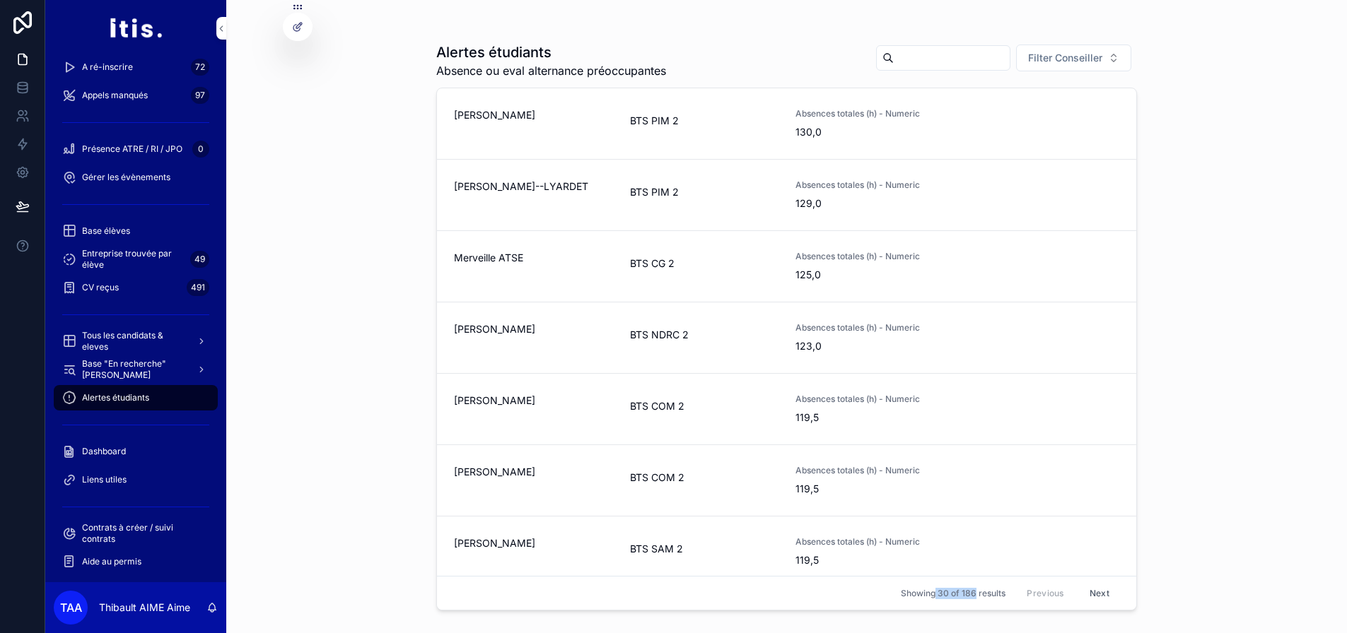
click at [928, 600] on span "Showing 30 of 186 results" at bounding box center [953, 593] width 105 height 11
drag, startPoint x: 928, startPoint y: 602, endPoint x: 986, endPoint y: 606, distance: 57.4
click at [986, 600] on span "Showing 30 of 186 results" at bounding box center [953, 593] width 105 height 11
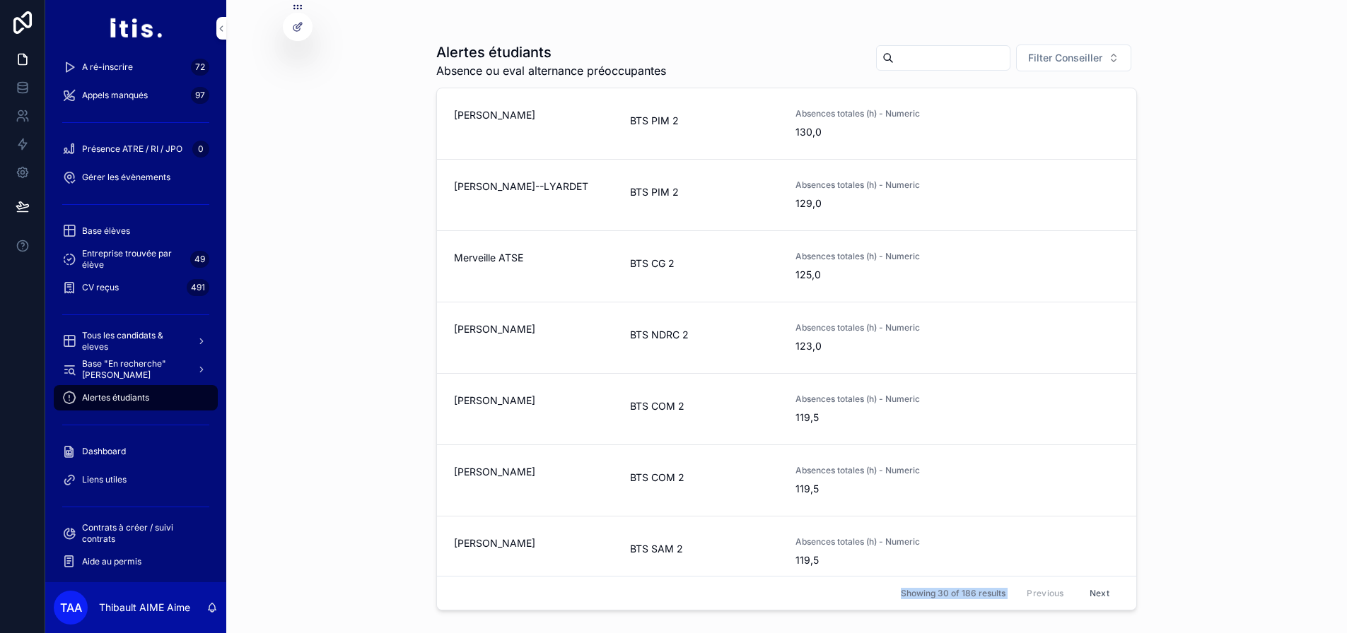
click at [986, 600] on span "Showing 30 of 186 results" at bounding box center [953, 593] width 105 height 11
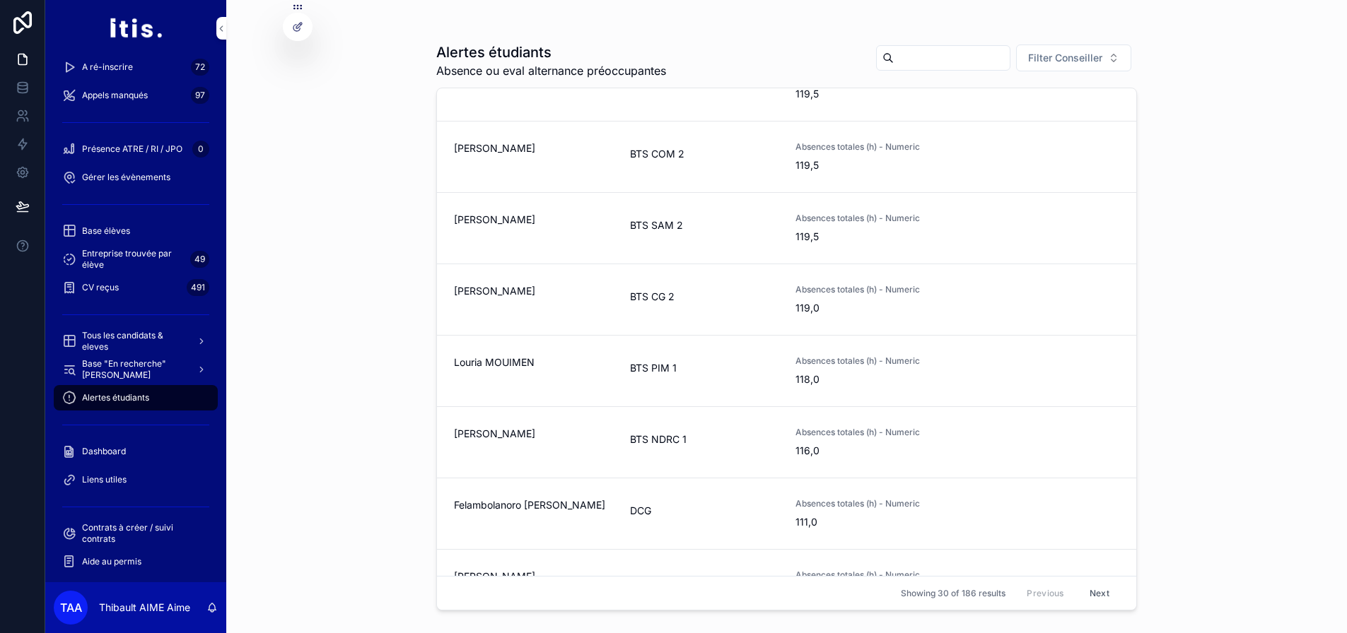
scroll to position [141, 0]
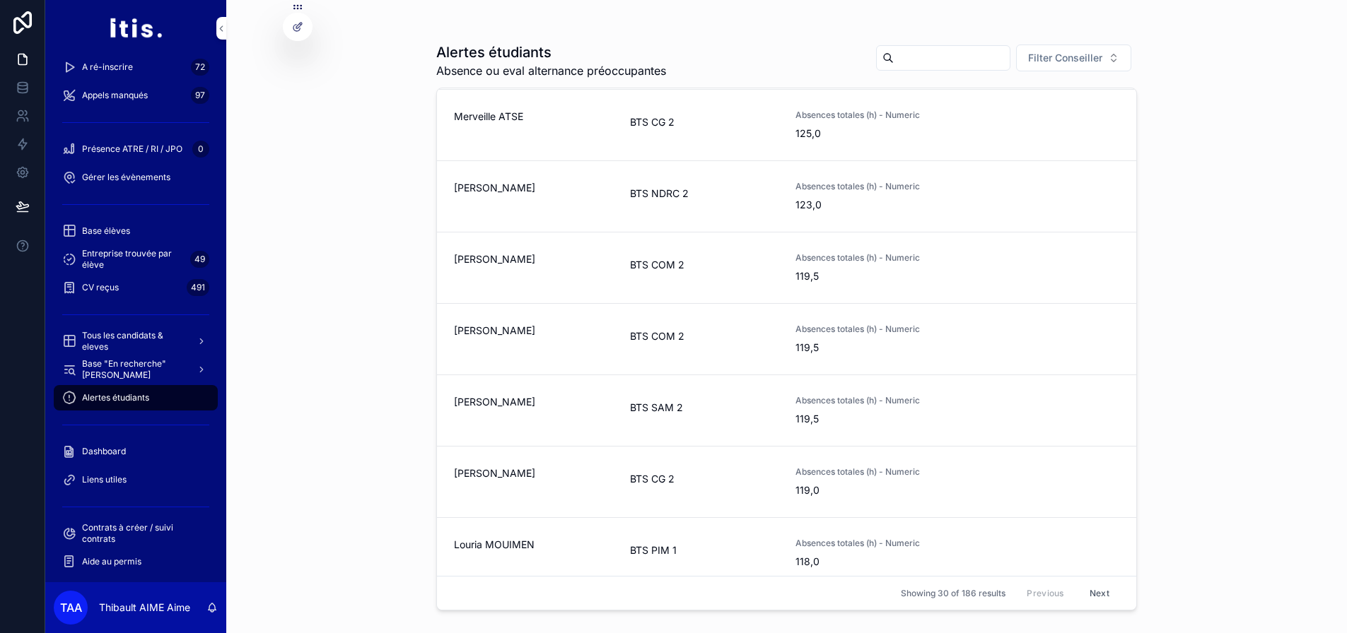
click at [959, 600] on span "Showing 30 of 186 results" at bounding box center [953, 593] width 105 height 11
click at [980, 600] on span "Showing 30 of 186 results" at bounding box center [953, 593] width 105 height 11
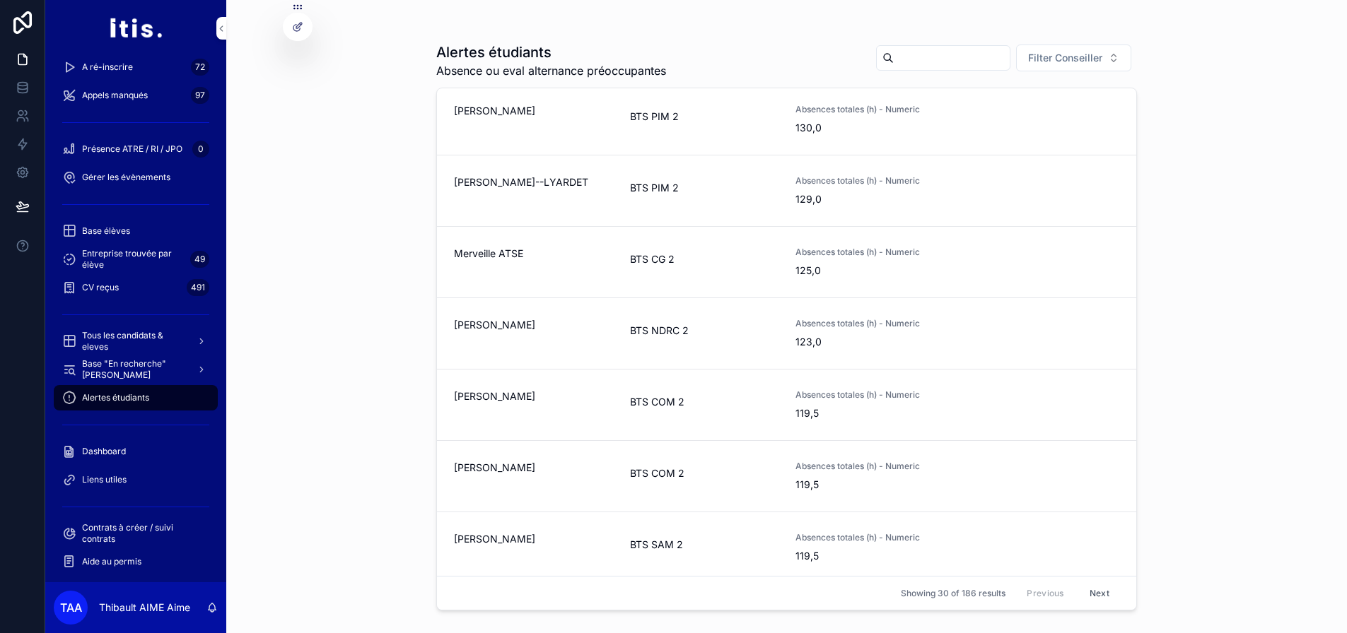
scroll to position [0, 0]
click at [837, 125] on span "130,0" at bounding box center [871, 132] width 153 height 14
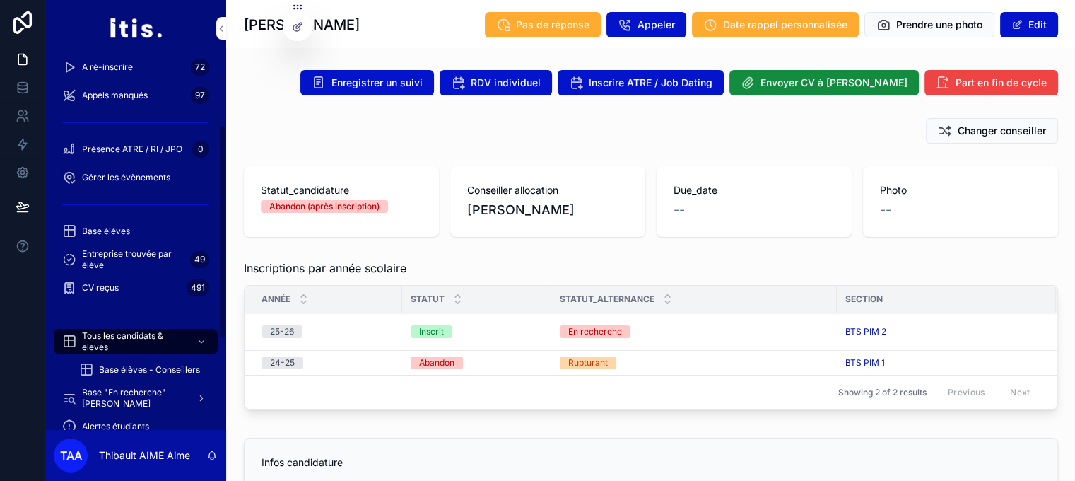
scroll to position [122, 0]
